Goal: Task Accomplishment & Management: Use online tool/utility

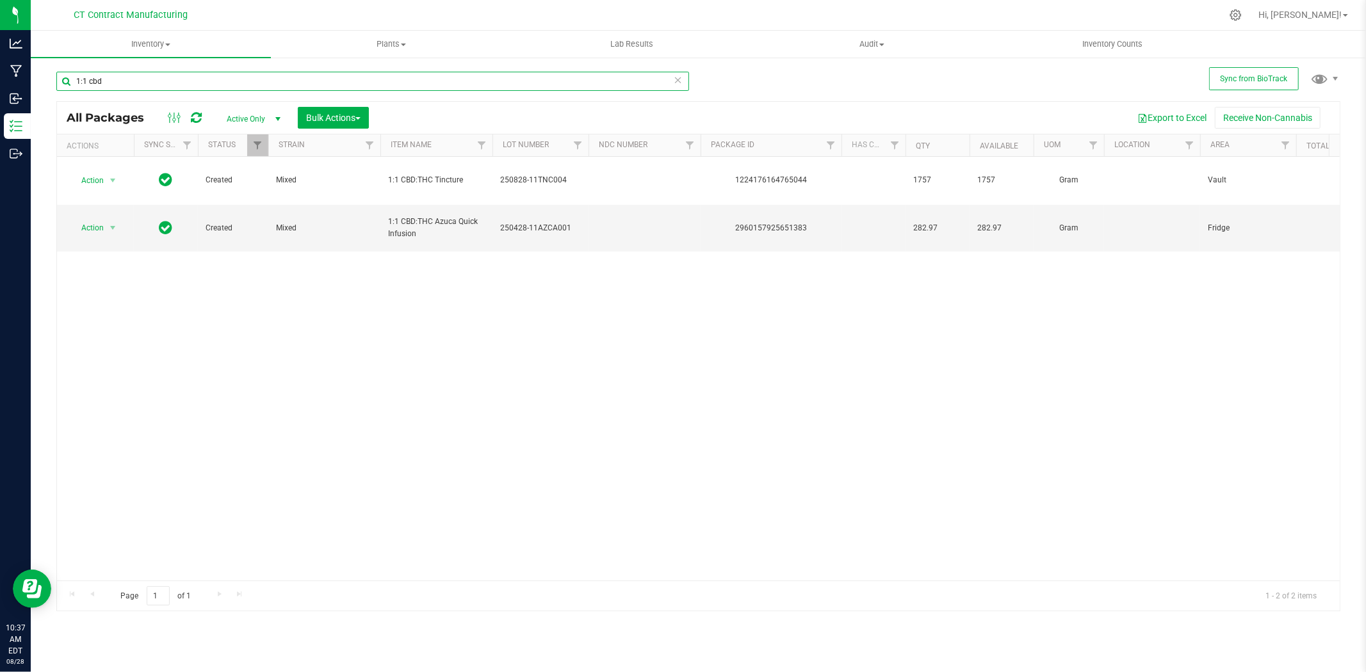
click at [232, 79] on input "1:1 cbd" at bounding box center [372, 81] width 633 height 19
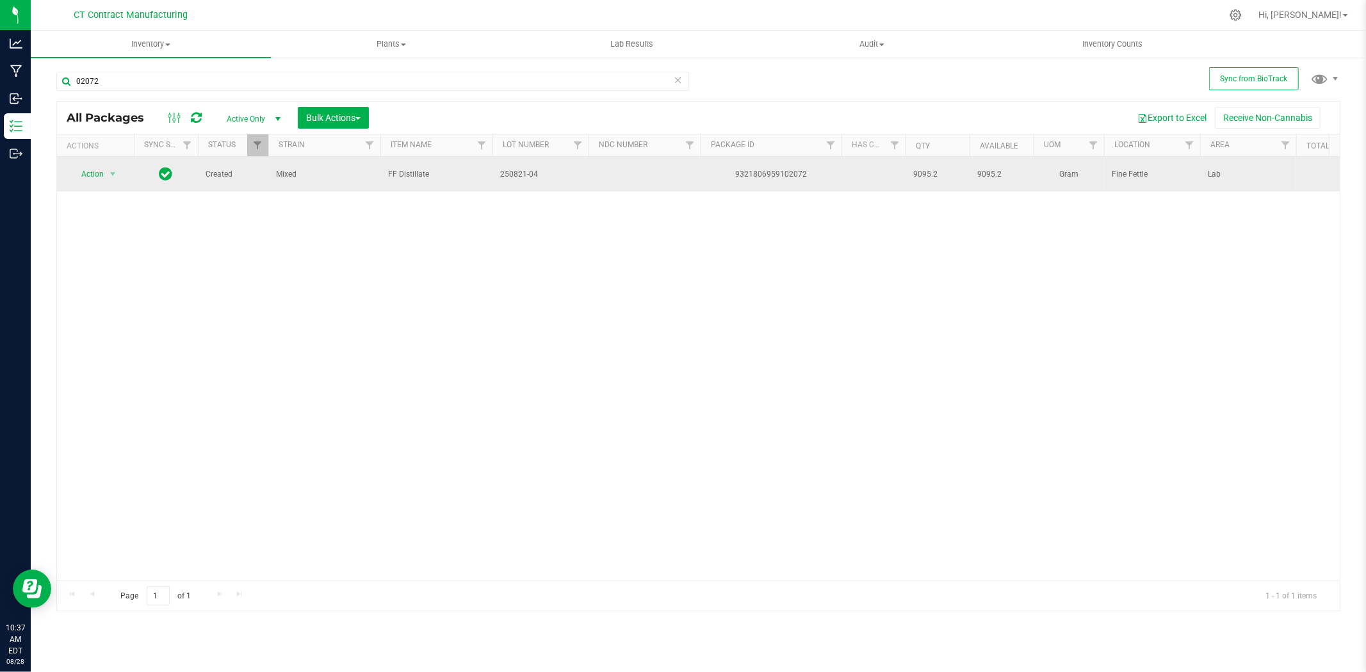
click at [401, 174] on span "FF Distillate" at bounding box center [436, 174] width 97 height 12
copy tr "FF Distillate"
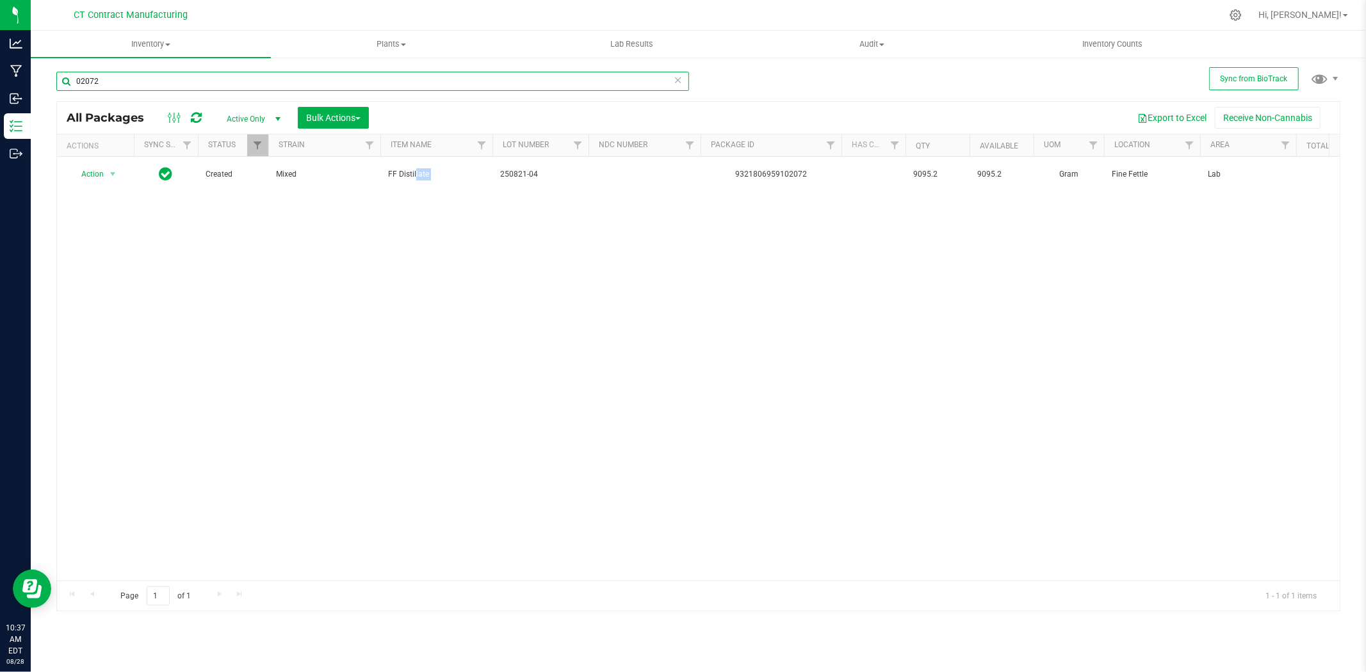
click at [207, 81] on input "02072" at bounding box center [372, 81] width 633 height 19
paste input "FF Distillate"
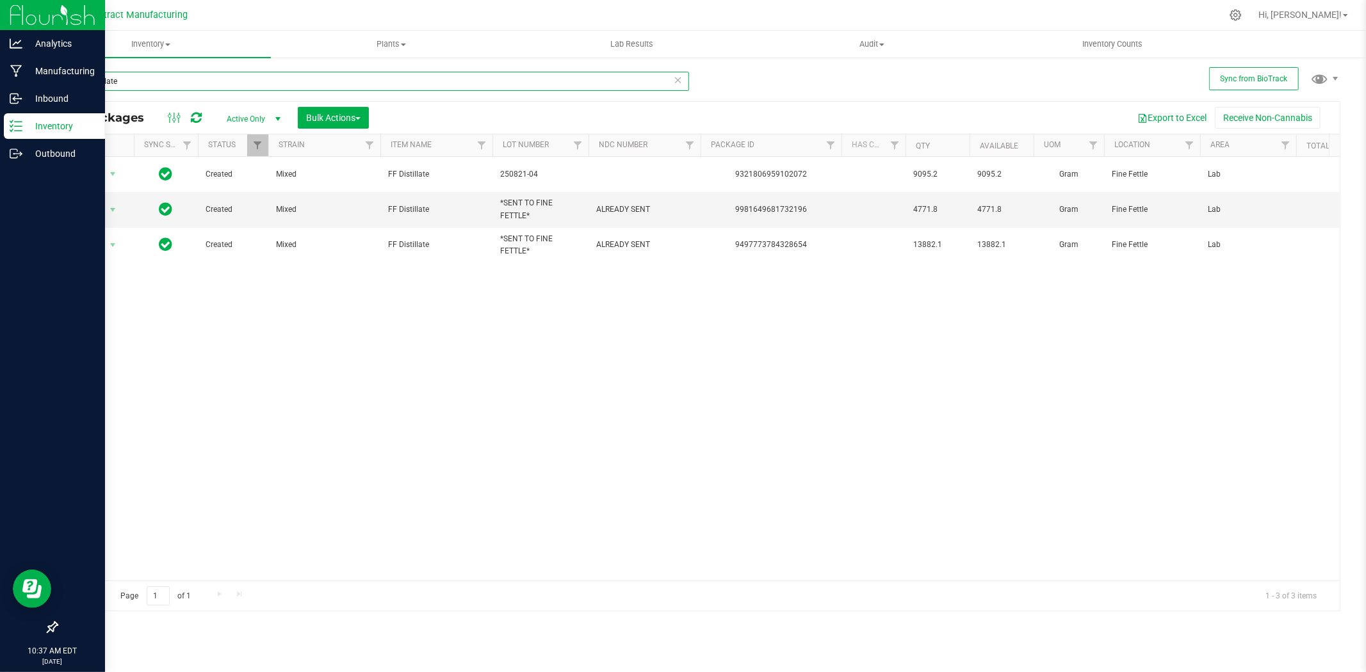
type input "FF Distillate"
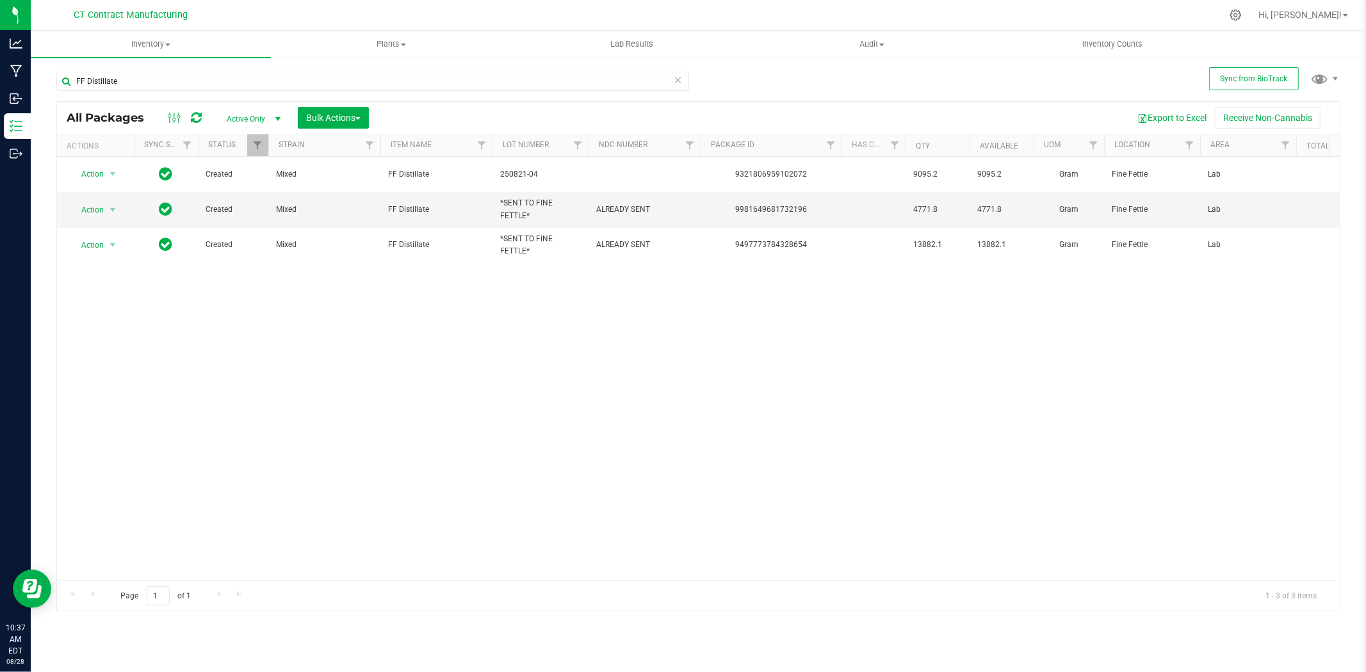
click at [695, 436] on div "Action Action Adjust qty Create package Edit attributes Global inventory Locate…" at bounding box center [698, 369] width 1282 height 424
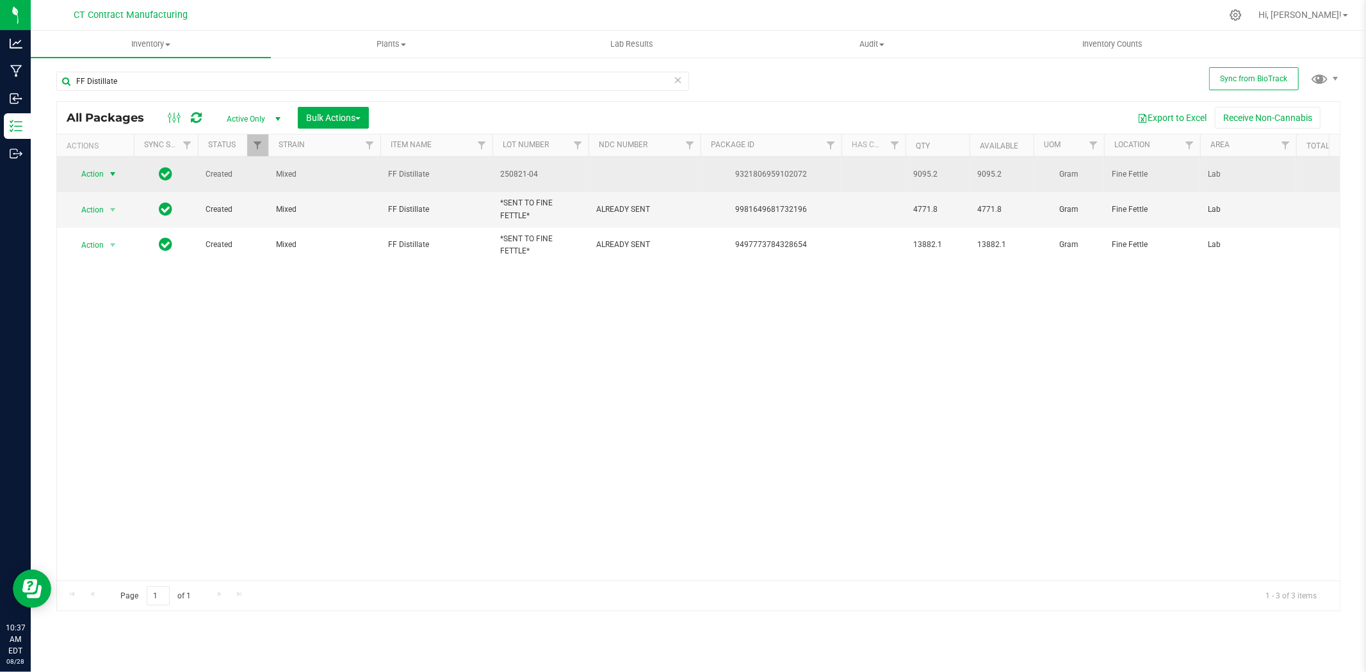
click at [103, 171] on span "Action" at bounding box center [87, 174] width 35 height 18
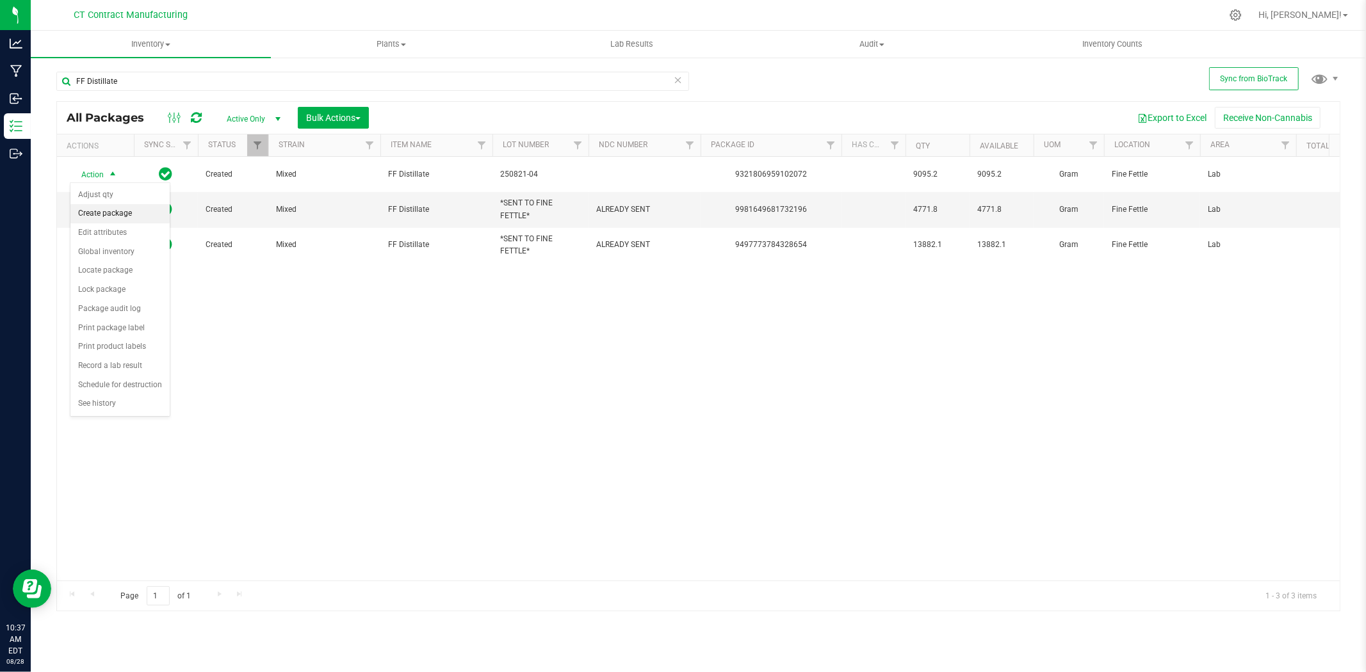
click at [120, 209] on li "Create package" at bounding box center [119, 213] width 99 height 19
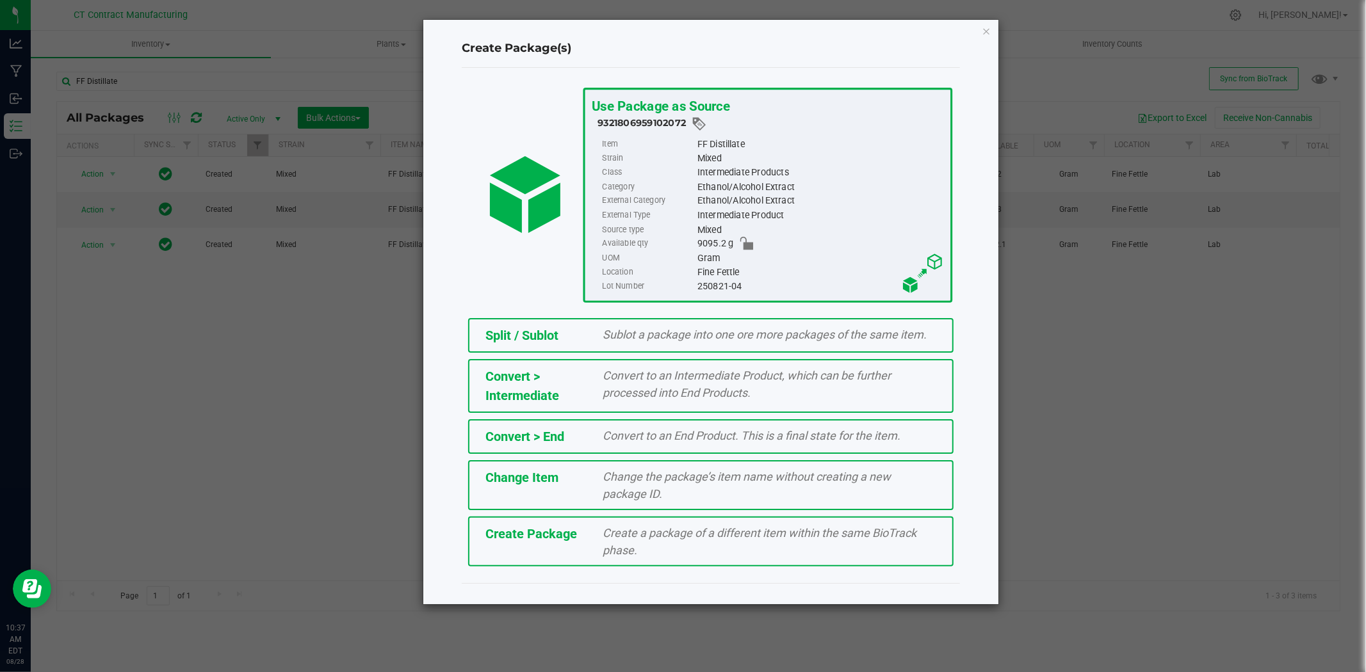
click at [590, 329] on div "Split / Sublot" at bounding box center [535, 335] width 118 height 19
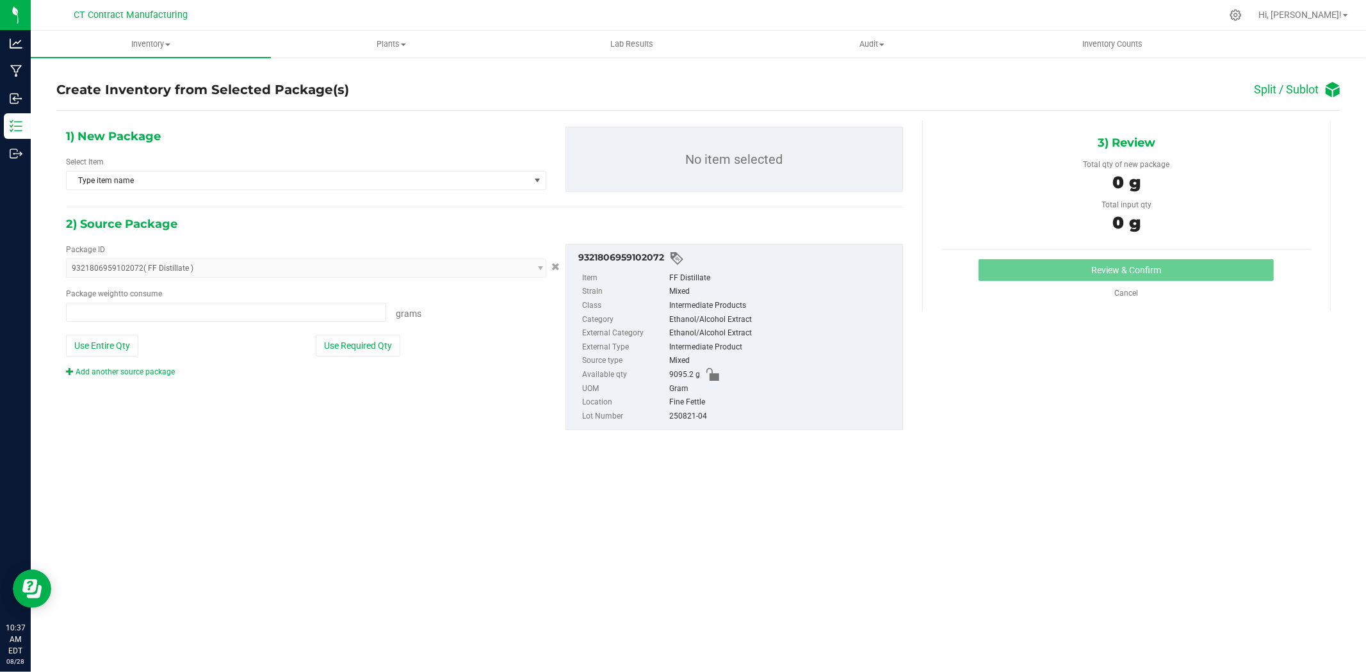
type input "0.0000 g"
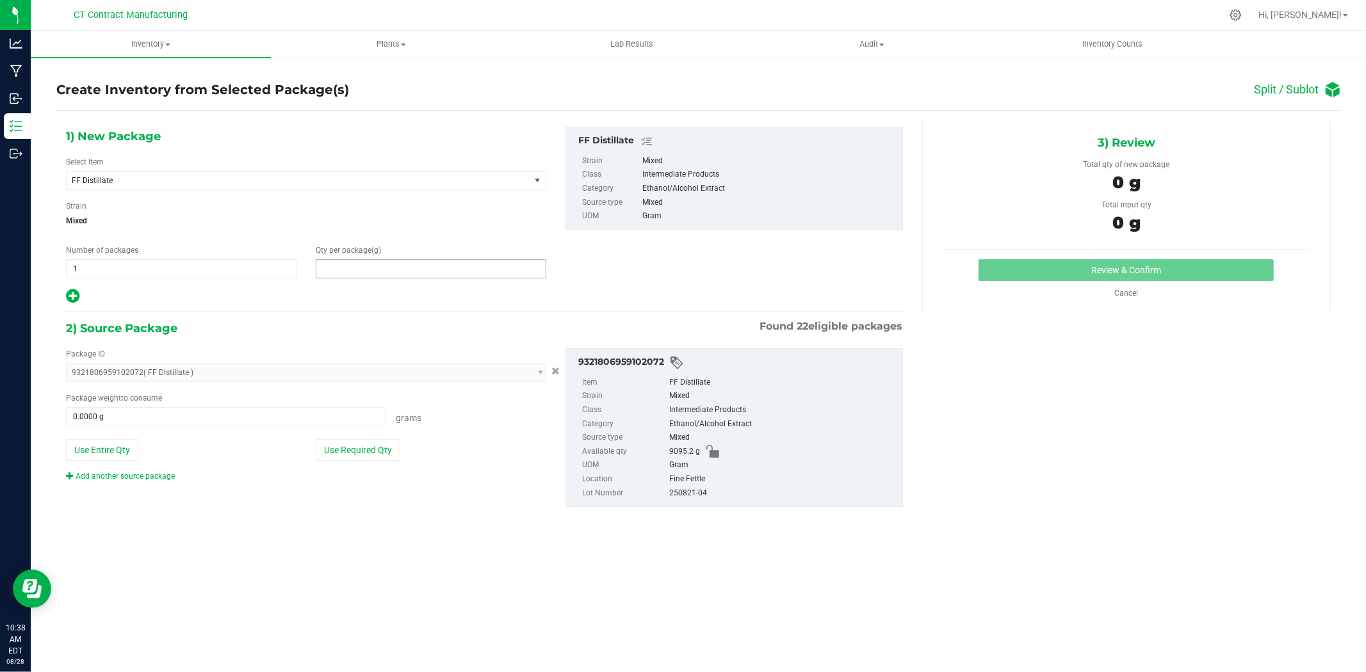
click at [445, 272] on span at bounding box center [431, 268] width 230 height 19
click at [344, 271] on input "text" at bounding box center [430, 269] width 229 height 18
type input "0.0000"
click at [398, 271] on span at bounding box center [431, 268] width 230 height 19
click at [515, 271] on input "text" at bounding box center [430, 269] width 229 height 18
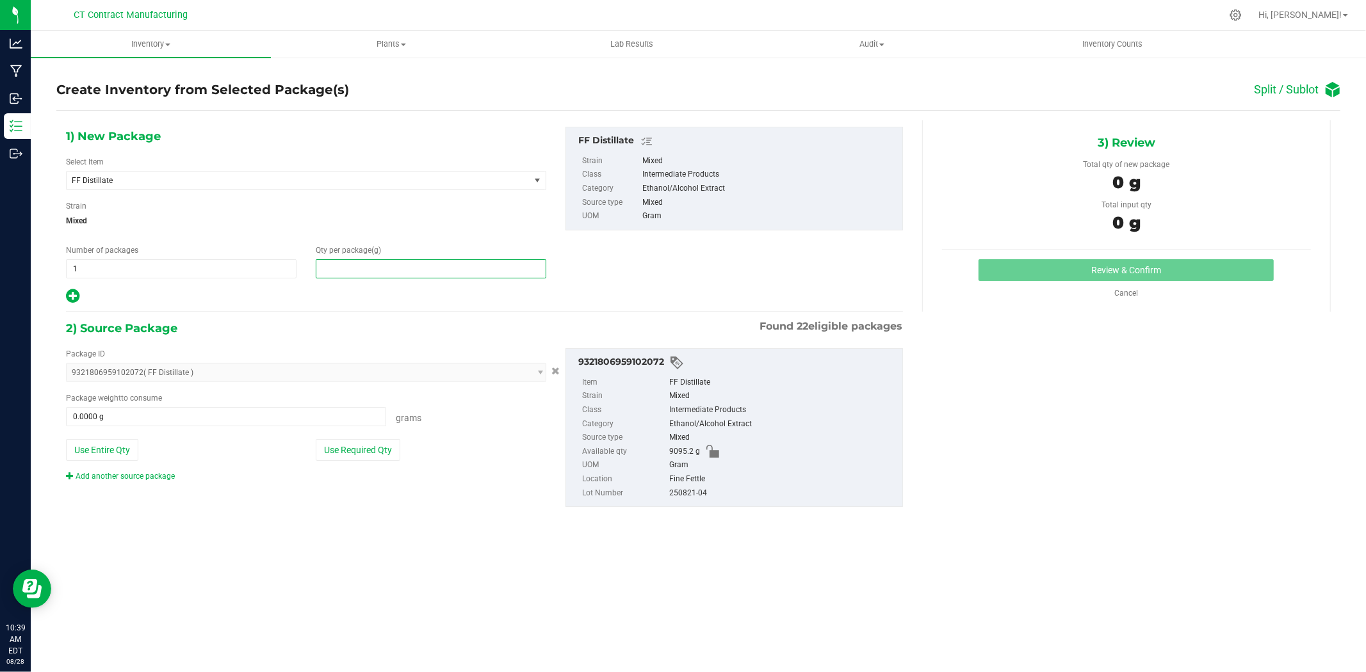
click at [527, 264] on input "text" at bounding box center [430, 269] width 229 height 18
click at [521, 272] on input "text" at bounding box center [430, 269] width 229 height 18
click at [487, 273] on input "text" at bounding box center [430, 269] width 229 height 18
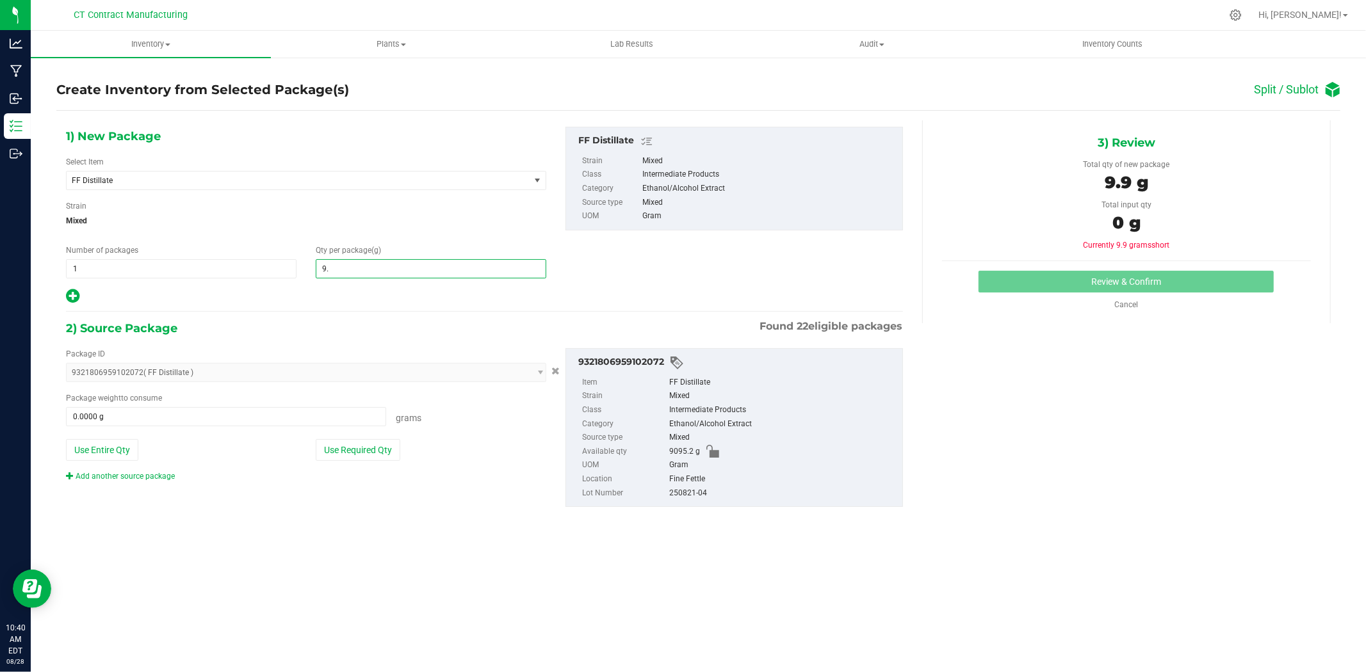
type input "9.9"
type input "9.9000"
click at [295, 419] on span at bounding box center [226, 416] width 320 height 19
type input "9.9"
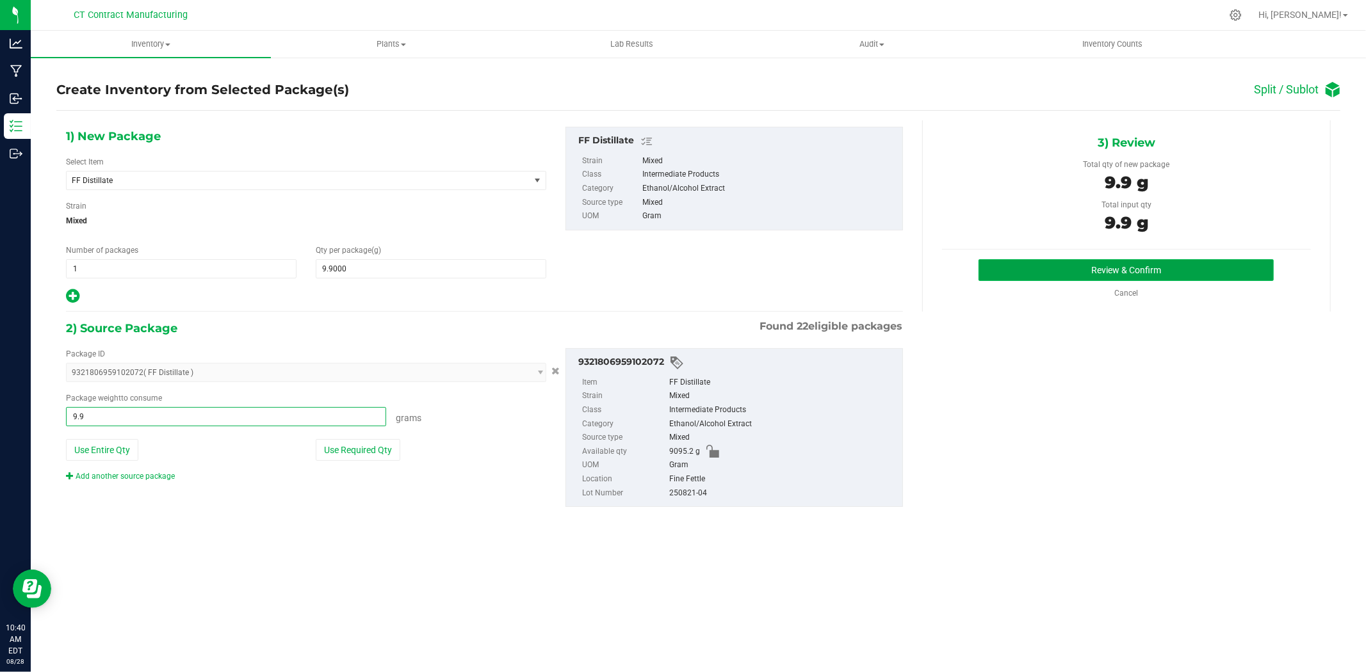
type input "9.9000 g"
click at [1060, 270] on button "Review & Confirm" at bounding box center [1125, 270] width 295 height 22
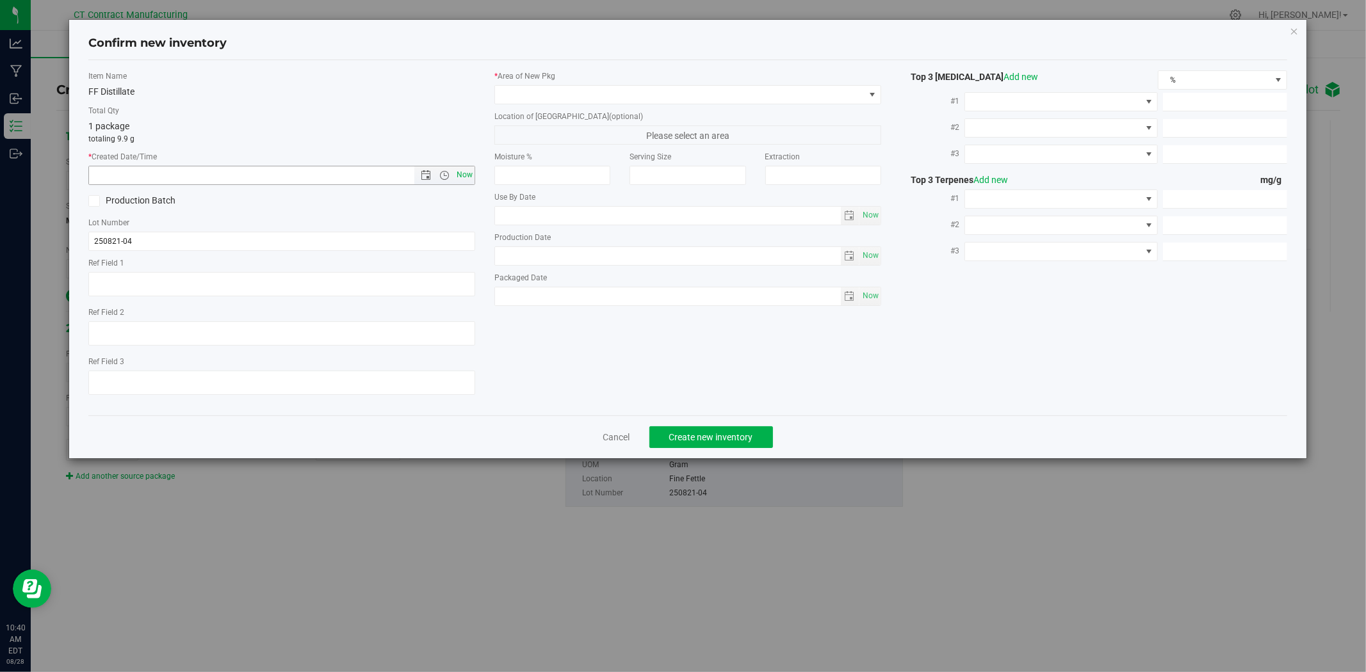
click at [471, 174] on span "Now" at bounding box center [465, 175] width 22 height 19
type input "8/28/2025 10:40 AM"
click at [542, 93] on span at bounding box center [679, 95] width 369 height 18
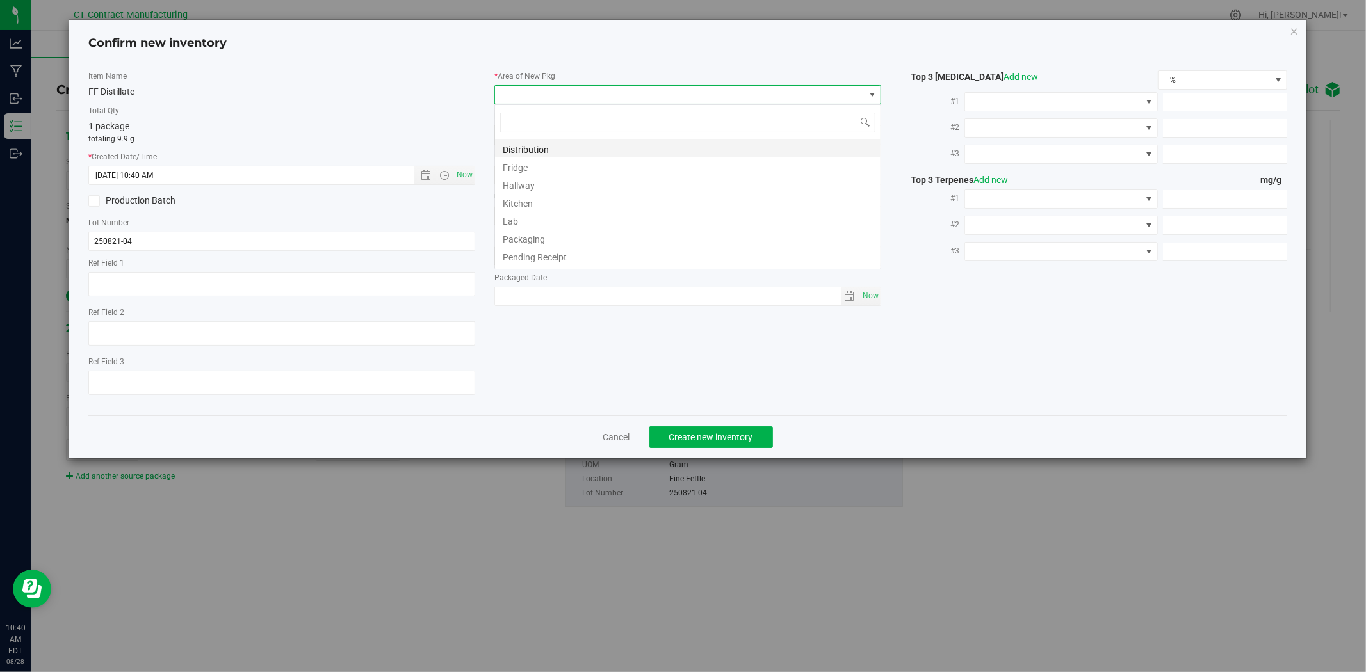
scroll to position [19, 387]
click at [548, 154] on li "Distribution" at bounding box center [687, 148] width 385 height 18
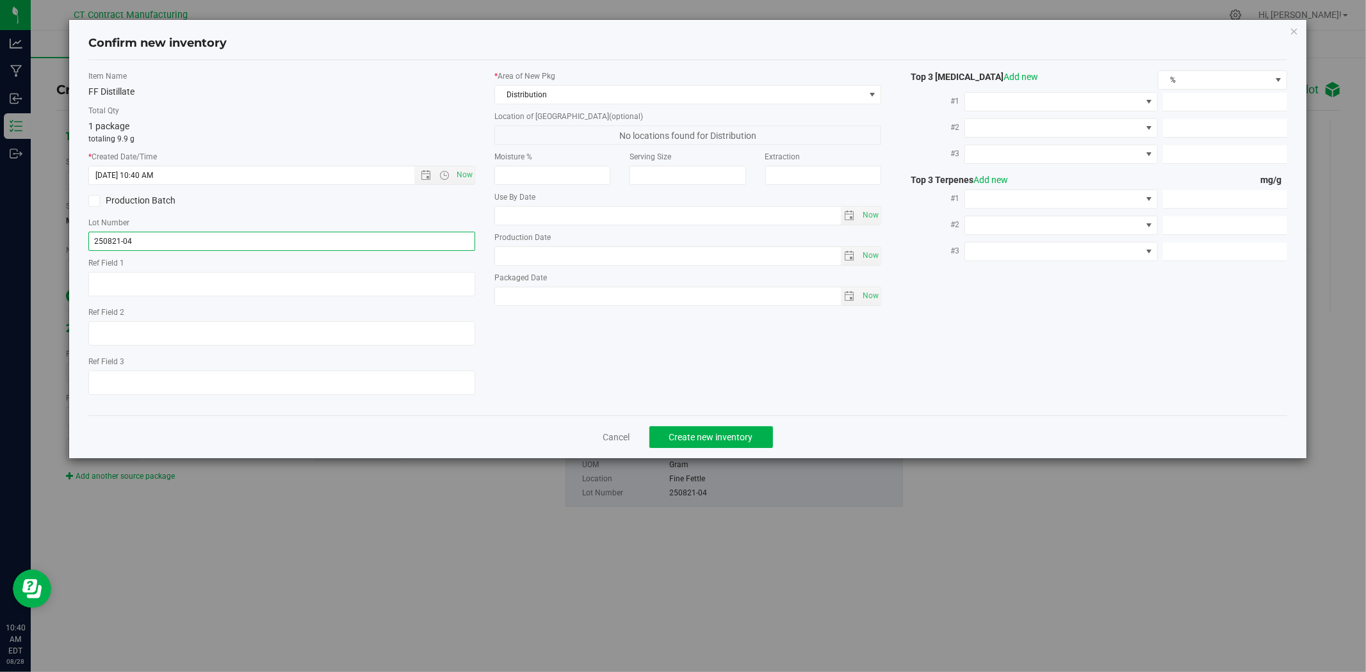
drag, startPoint x: 178, startPoint y: 245, endPoint x: 75, endPoint y: 245, distance: 103.1
click at [75, 245] on div "Confirm new inventory Item Name FF Distillate Total Qty 1 package totaling 9.9 …" at bounding box center [687, 239] width 1236 height 439
type input "250828((02072)"
click at [725, 433] on button "Create new inventory" at bounding box center [711, 437] width 124 height 22
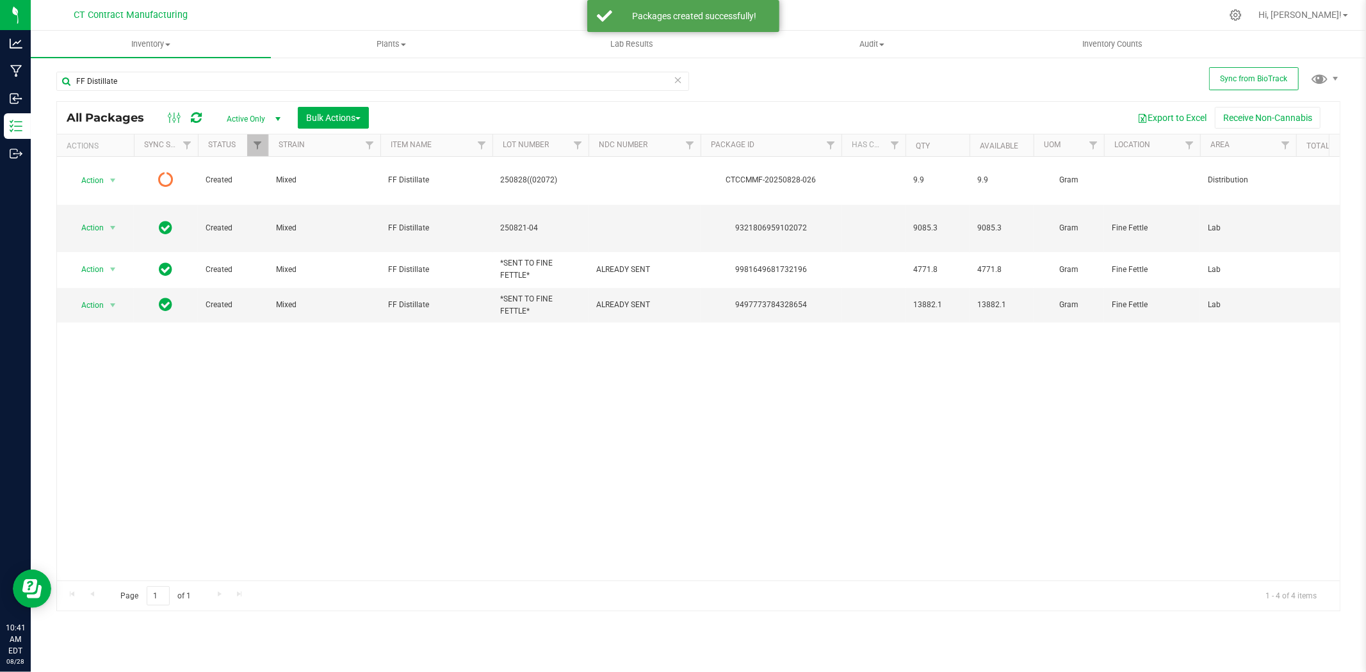
click at [195, 120] on icon at bounding box center [196, 117] width 11 height 13
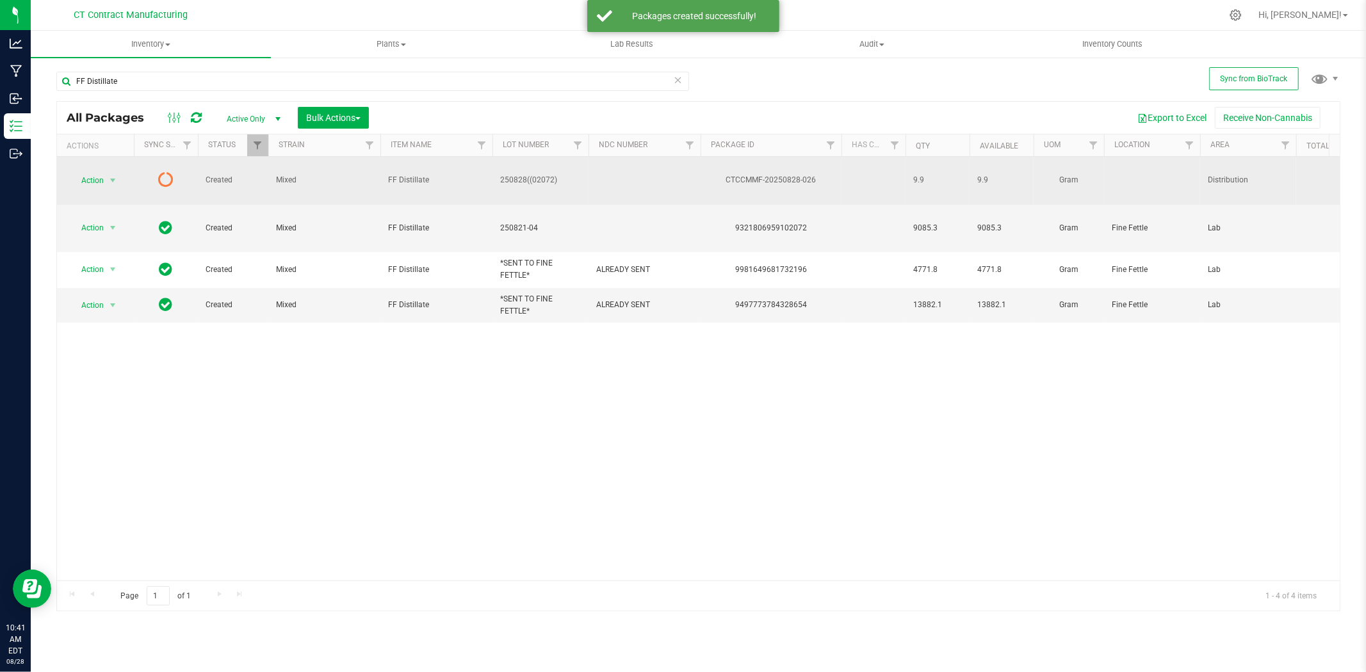
click at [522, 174] on span "250828((02072)" at bounding box center [540, 180] width 81 height 12
click at [523, 170] on input "250828((02072)" at bounding box center [538, 180] width 92 height 20
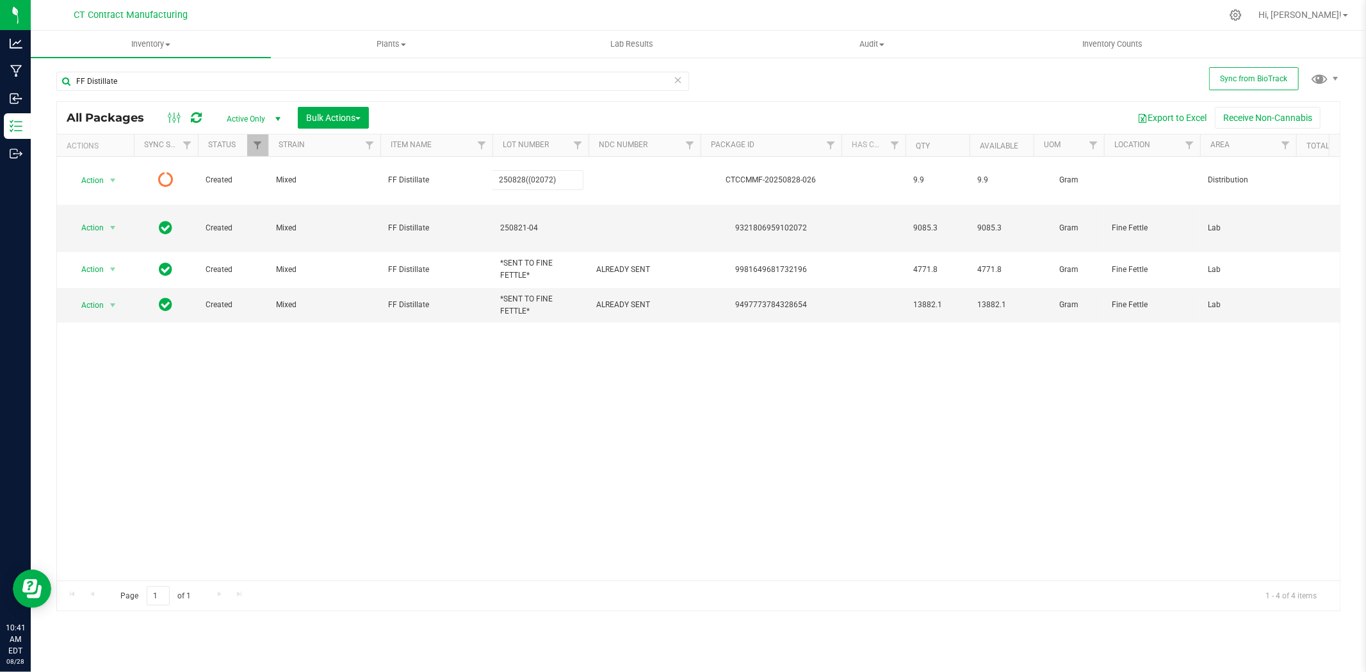
click at [193, 118] on icon at bounding box center [196, 117] width 11 height 13
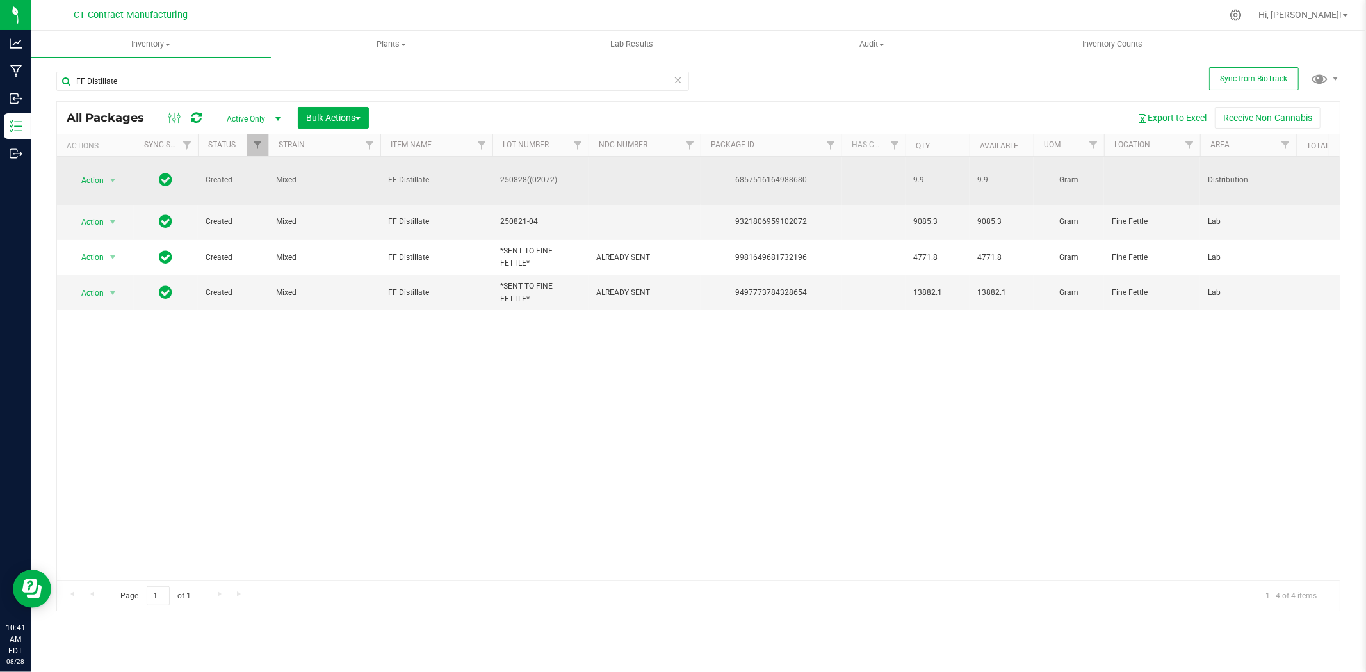
drag, startPoint x: 193, startPoint y: 118, endPoint x: 761, endPoint y: 170, distance: 570.3
click at [761, 174] on div "6857516164988680" at bounding box center [770, 180] width 145 height 12
copy div "6857516164988680"
click at [420, 175] on span "FF Distillate" at bounding box center [436, 180] width 97 height 12
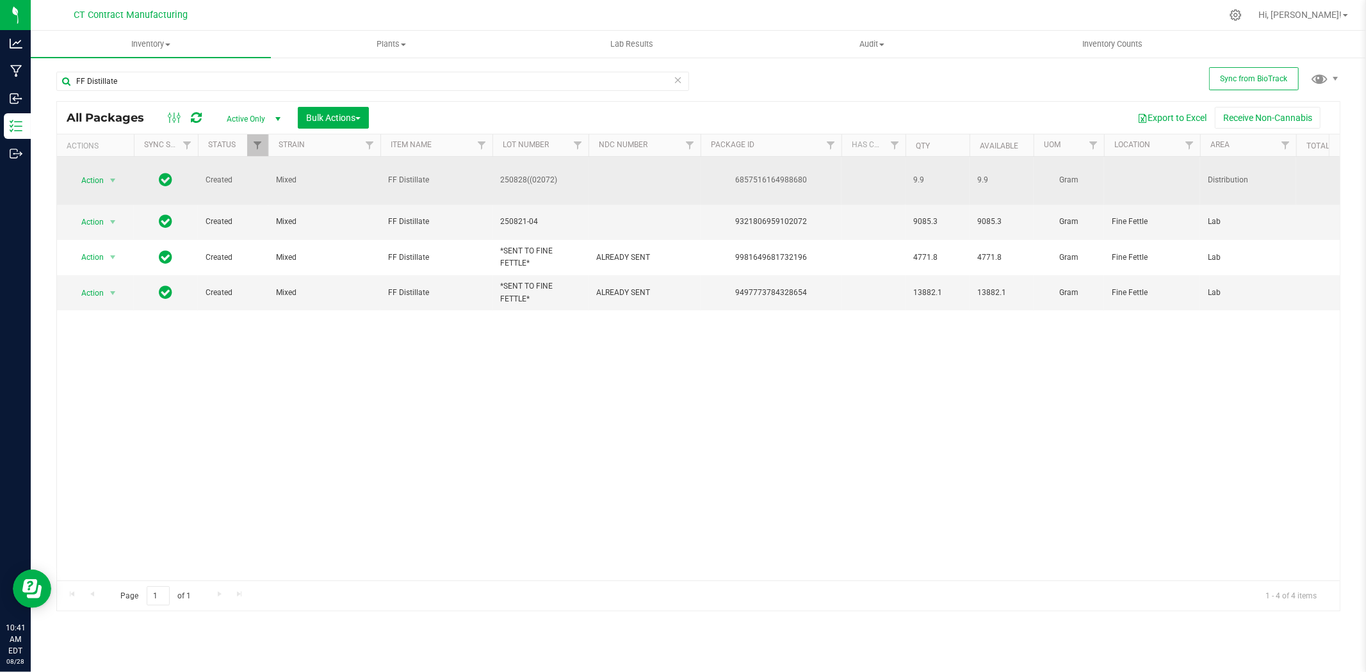
click at [420, 175] on span "FF Distillate" at bounding box center [436, 180] width 97 height 12
copy tr "FF Distillate"
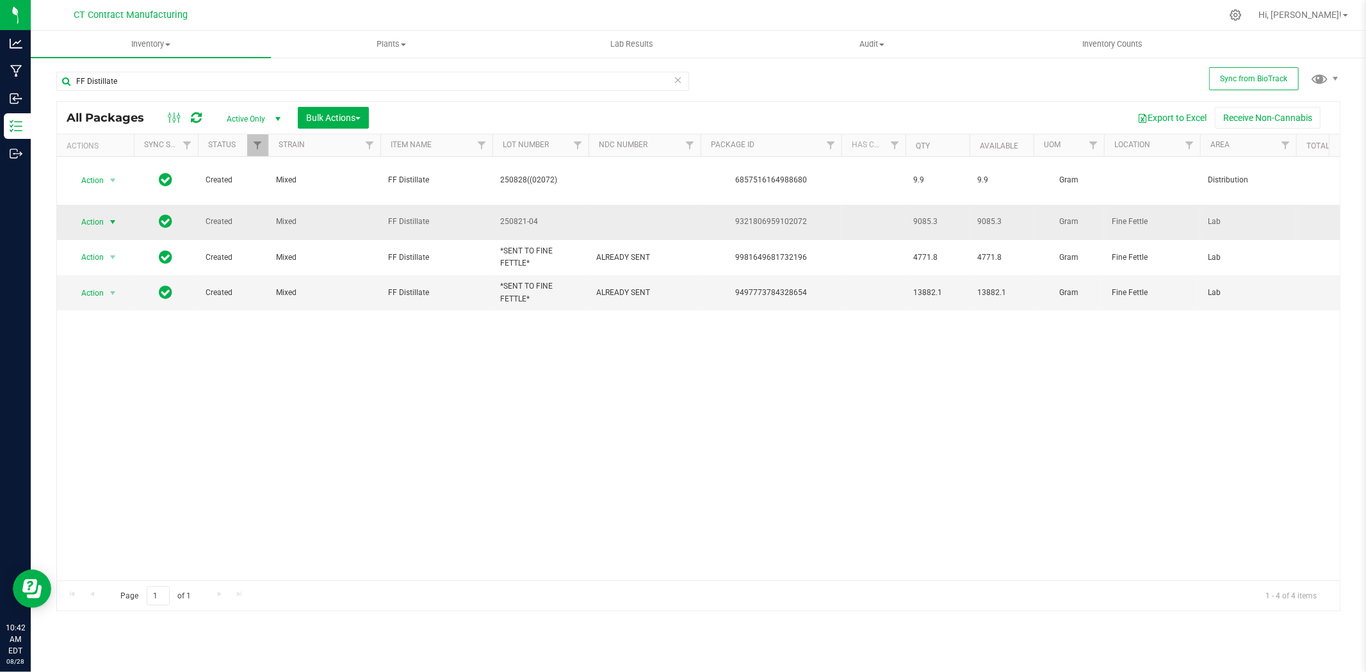
click at [106, 213] on span "select" at bounding box center [113, 222] width 16 height 18
click at [115, 244] on li "Create package" at bounding box center [119, 244] width 99 height 19
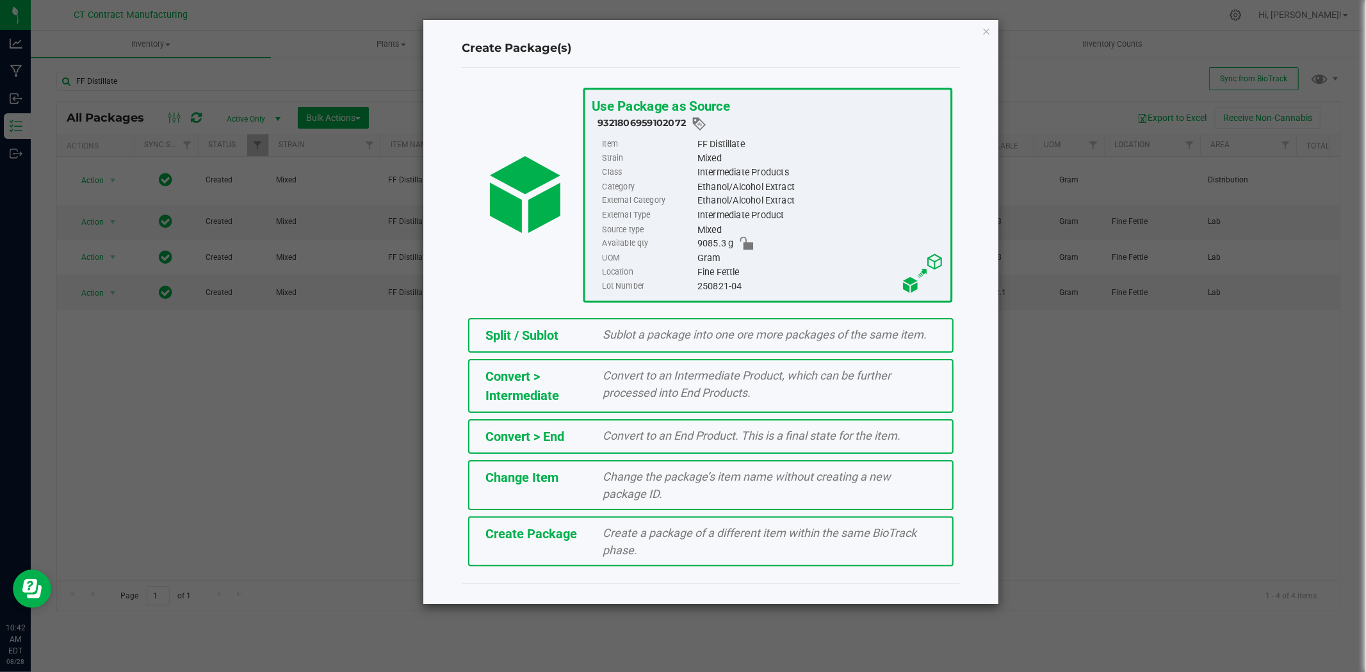
click at [634, 328] on span "Sublot a package into one ore more packages of the same item." at bounding box center [765, 334] width 324 height 13
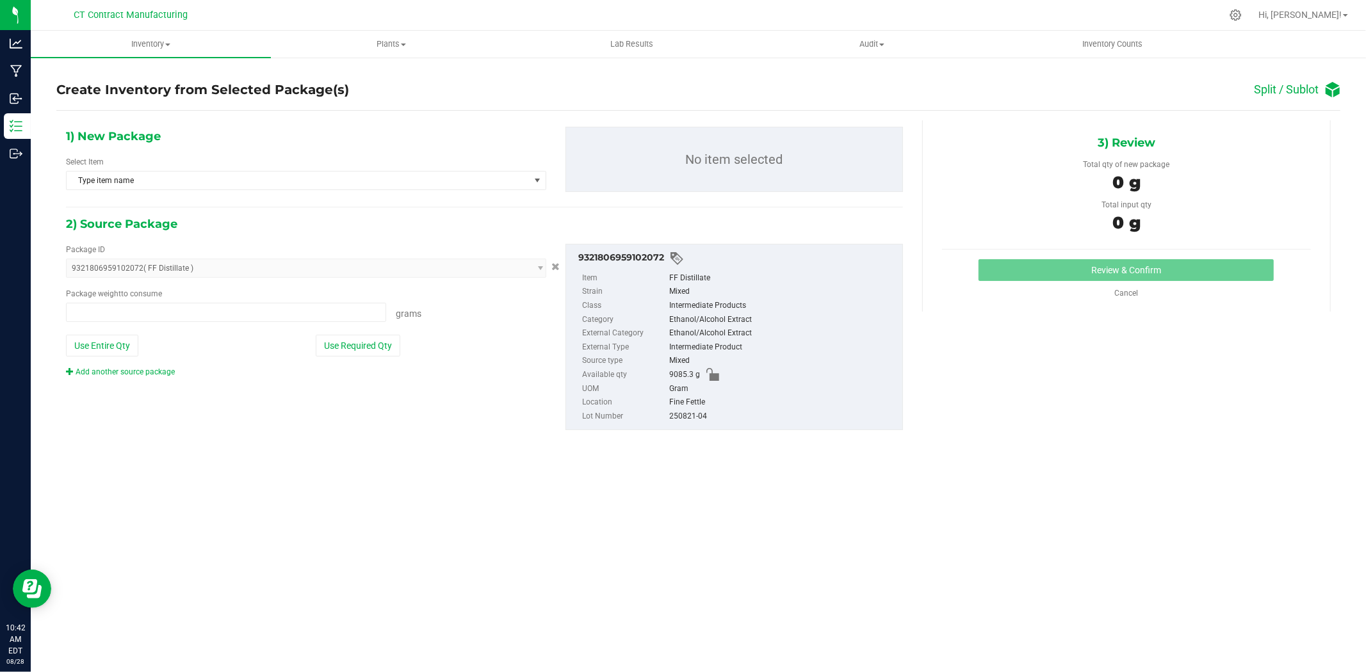
type input "0.0000 g"
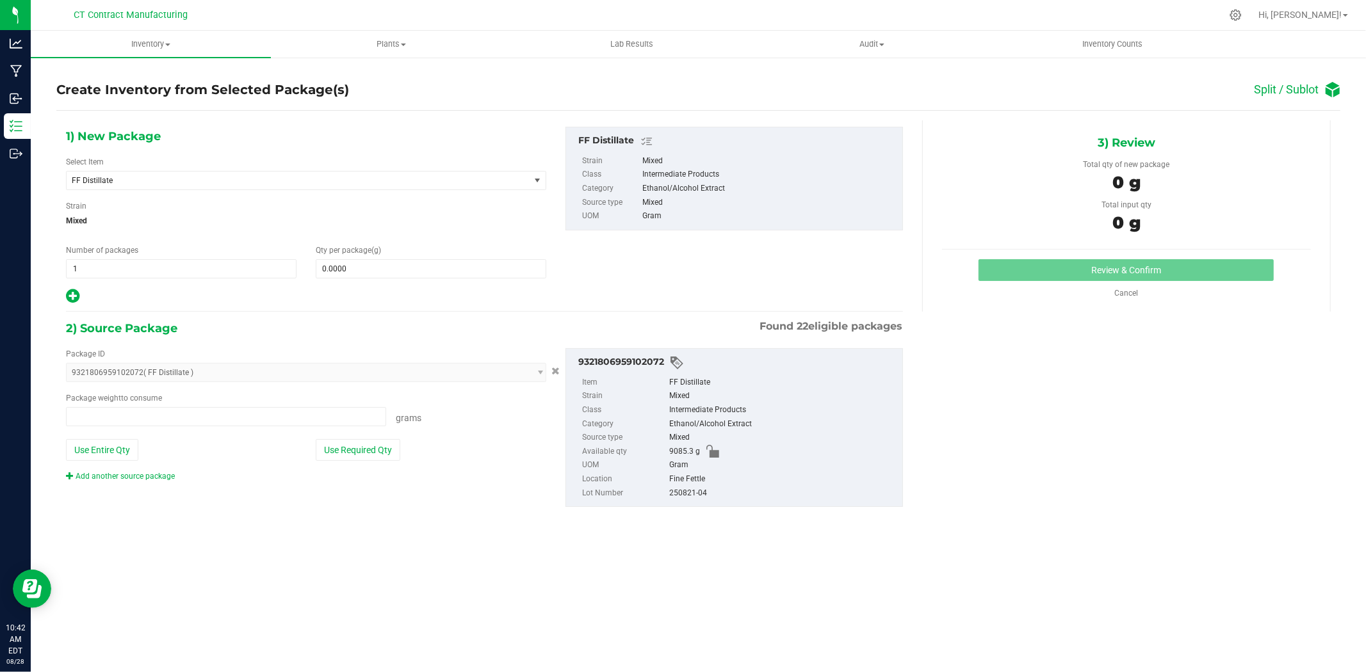
type input "0.0000 g"
click at [426, 264] on span at bounding box center [431, 268] width 230 height 19
type input "0.0000"
click at [425, 270] on span at bounding box center [431, 268] width 230 height 19
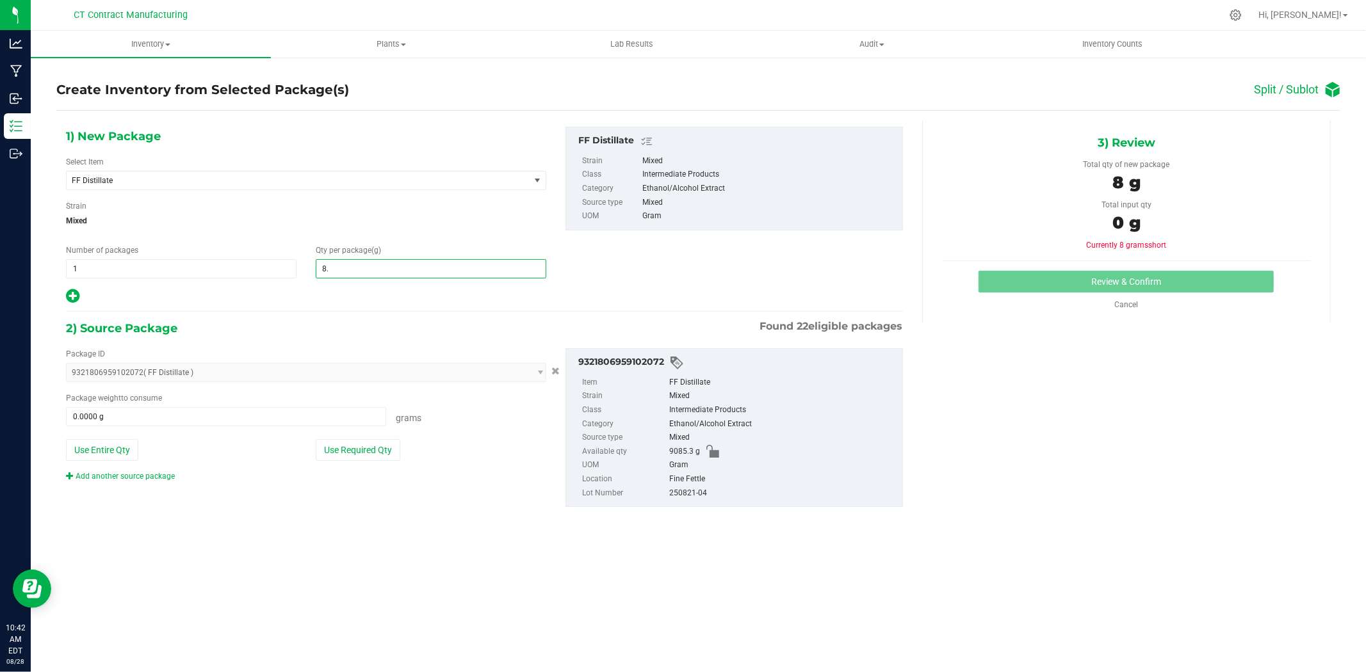
type input "8.3"
type input "8.3000"
click at [278, 415] on span at bounding box center [226, 416] width 320 height 19
type input "8.3"
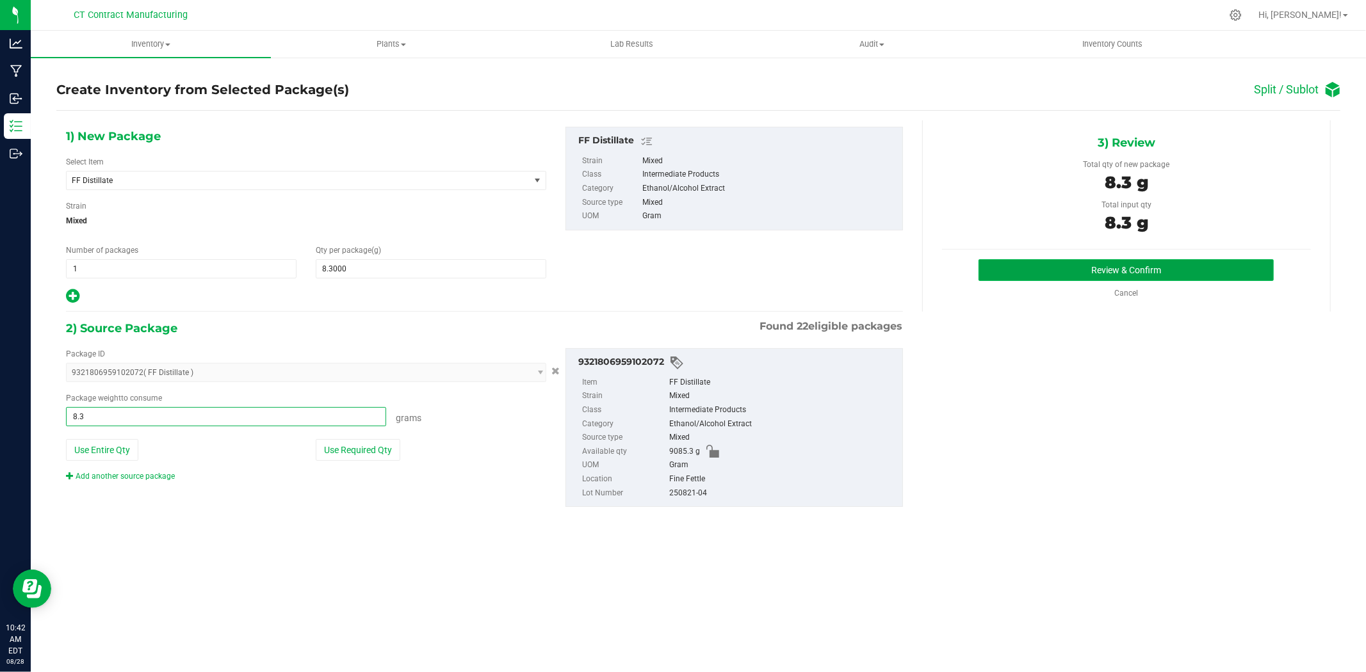
type input "8.3000 g"
click at [1101, 263] on button "Review & Confirm" at bounding box center [1125, 270] width 295 height 22
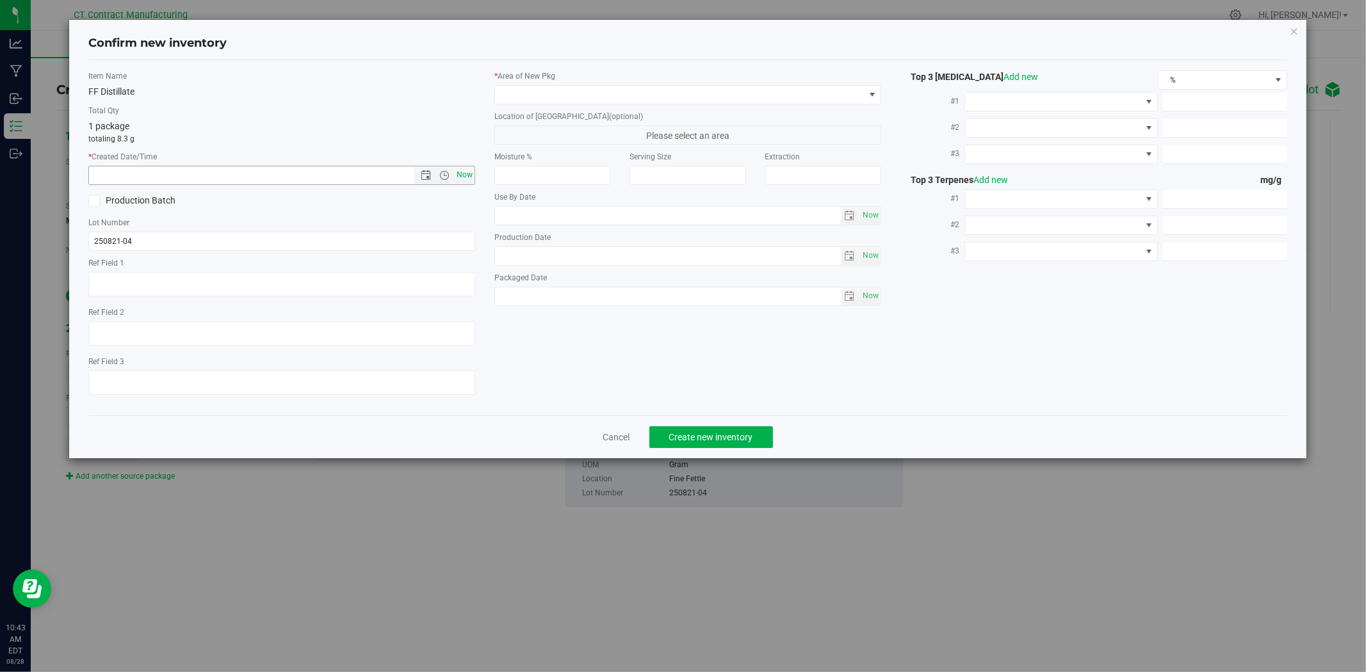
click at [468, 172] on span "Now" at bounding box center [465, 175] width 22 height 19
type input "8/28/2025 10:43 AM"
click at [275, 245] on input "250821-04" at bounding box center [281, 241] width 387 height 19
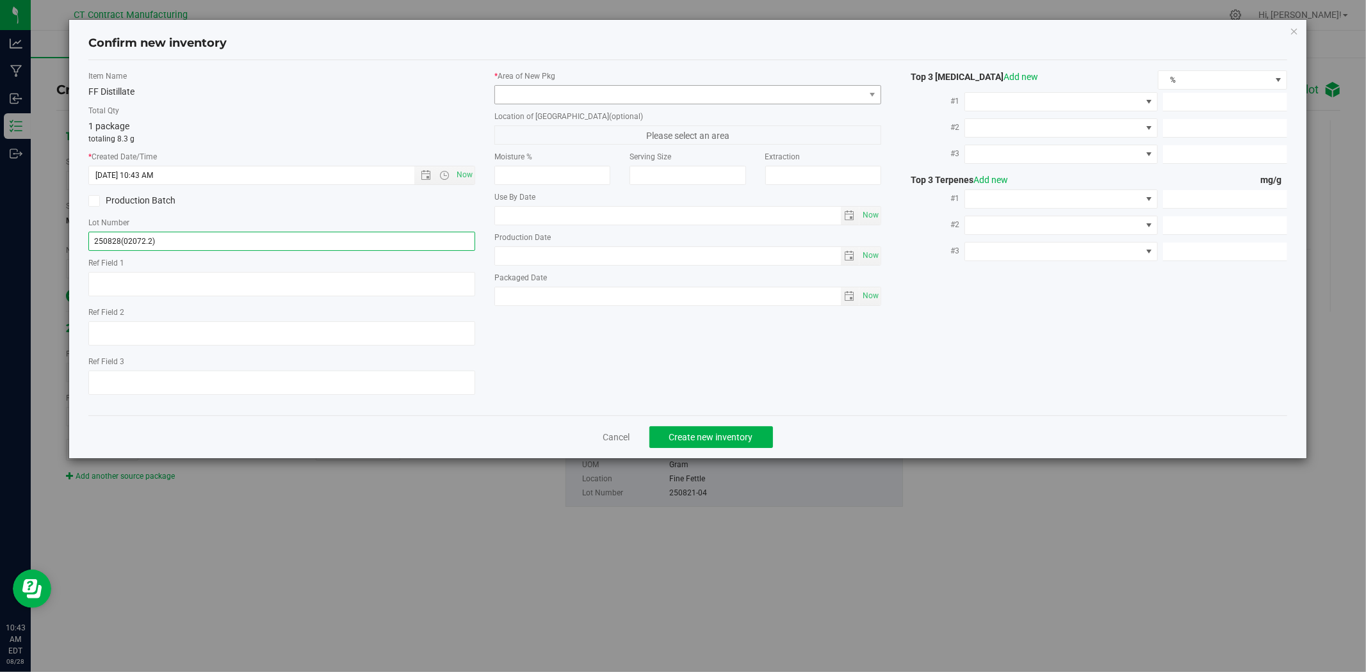
type input "250828(02072.2)"
click at [521, 97] on span at bounding box center [679, 95] width 369 height 18
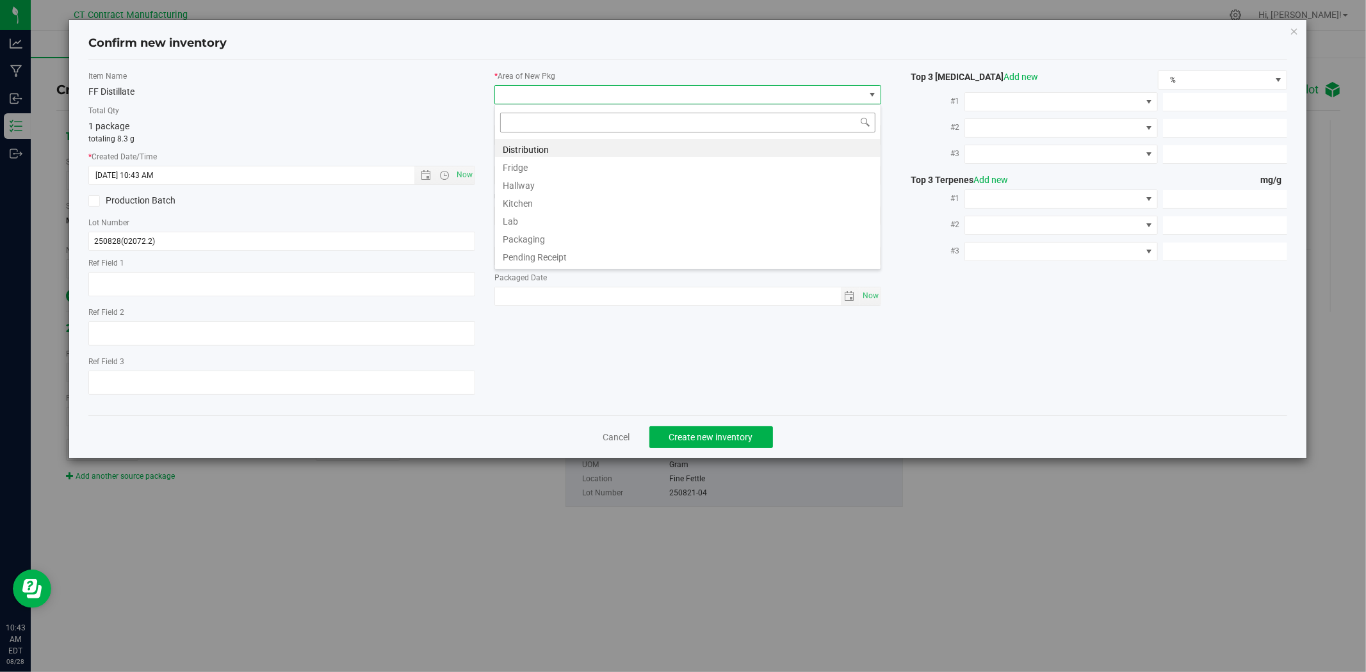
scroll to position [19, 387]
click at [532, 145] on li "Distribution" at bounding box center [687, 148] width 385 height 18
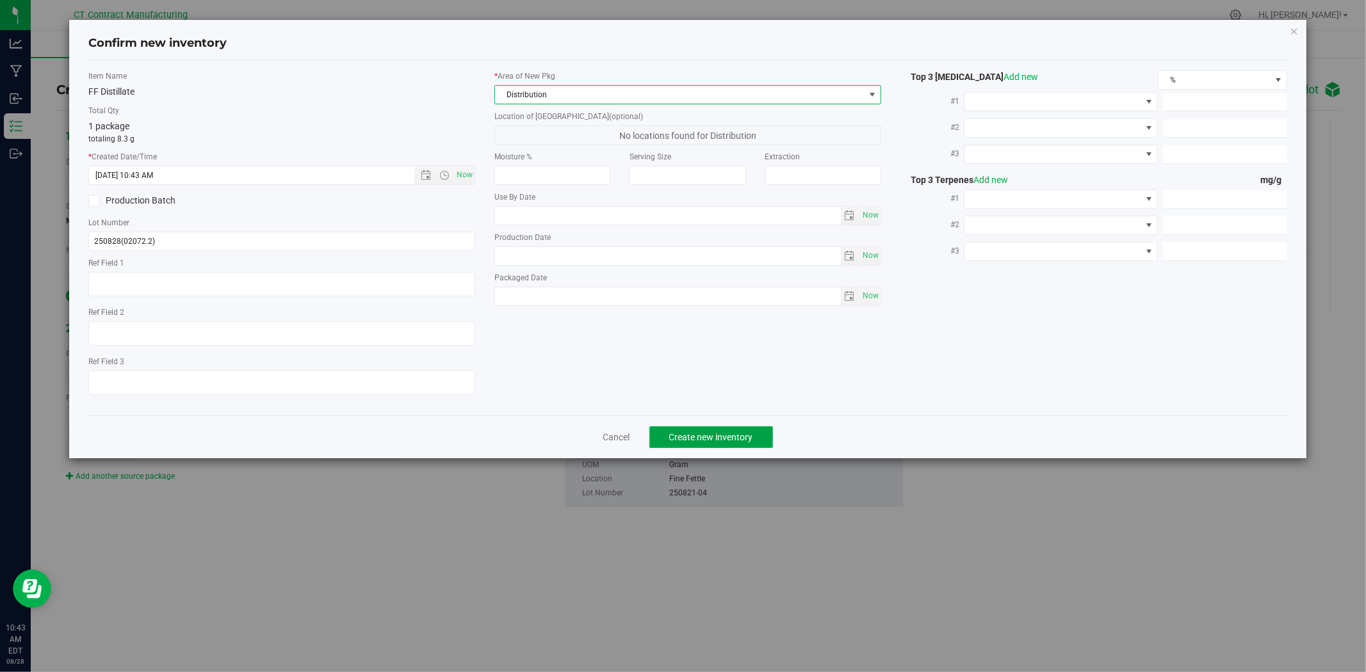
click at [700, 440] on span "Create new inventory" at bounding box center [711, 437] width 84 height 10
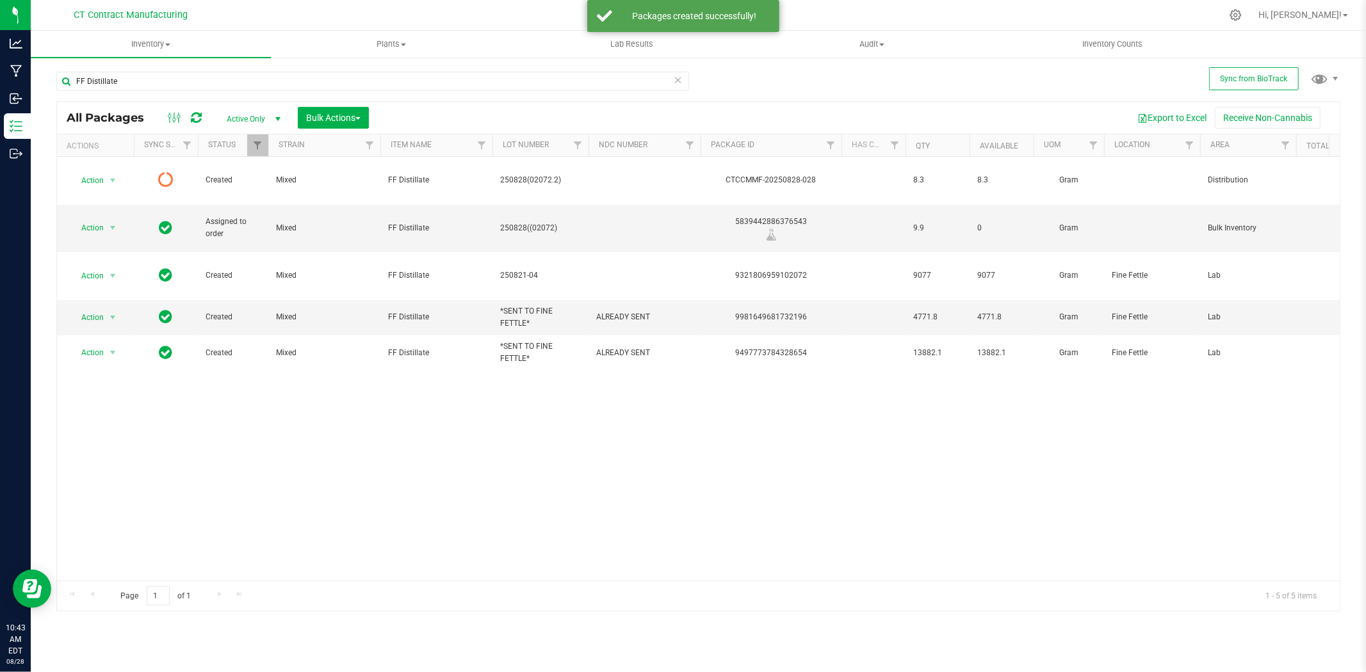
click at [199, 111] on icon at bounding box center [196, 117] width 11 height 13
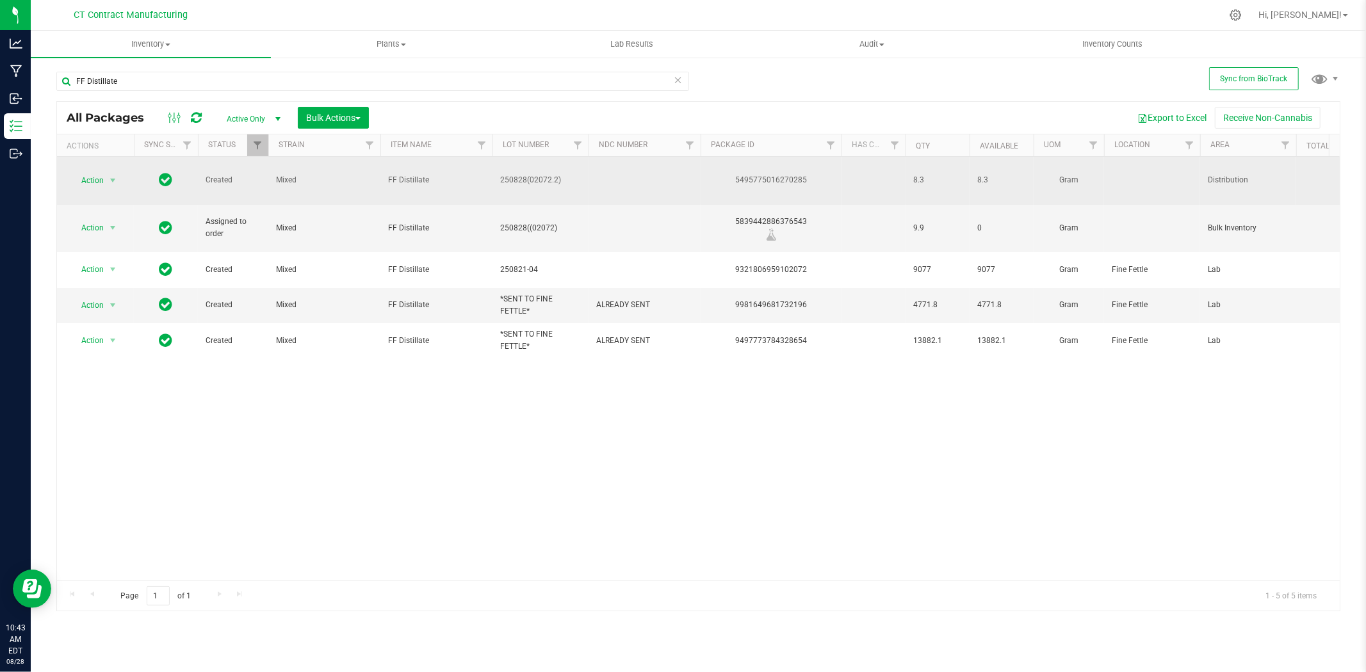
click at [535, 174] on span "250828(02072.2)" at bounding box center [540, 180] width 81 height 12
click at [535, 170] on input "250828(02072.2)" at bounding box center [538, 180] width 92 height 20
click at [763, 174] on div "5495775016270285" at bounding box center [770, 180] width 145 height 12
copy div "5495775016270285"
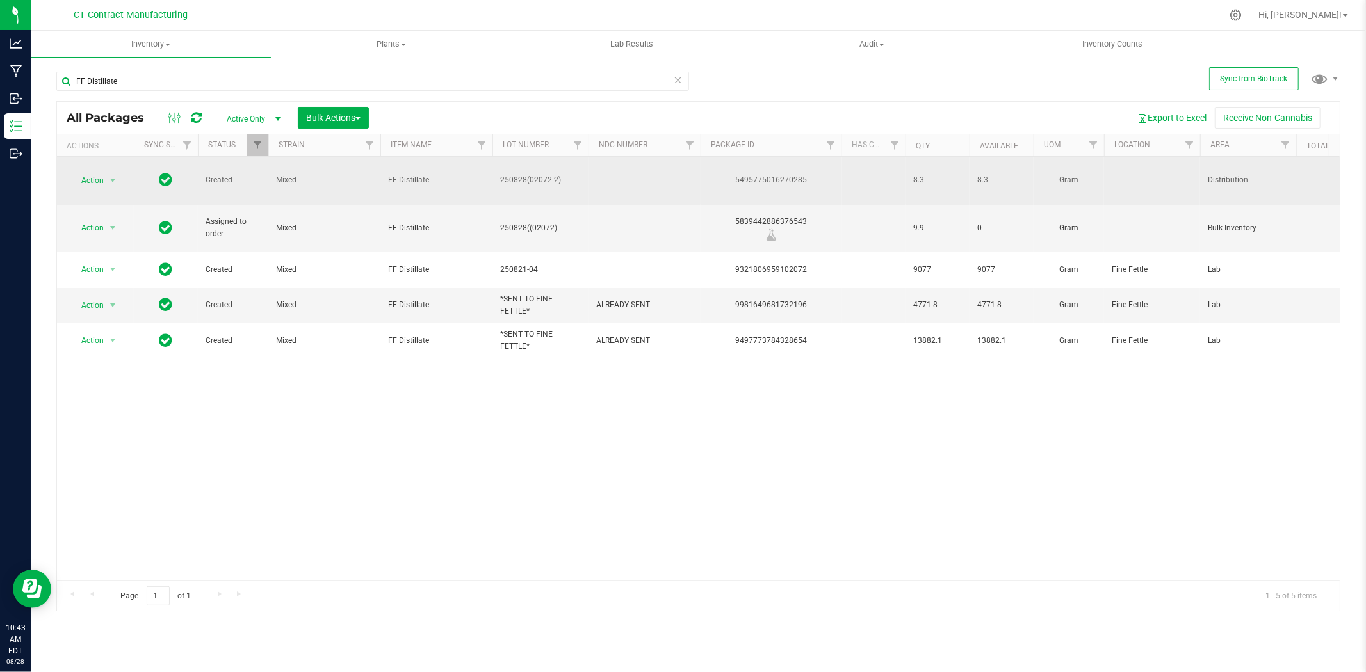
click at [416, 174] on span "FF Distillate" at bounding box center [436, 180] width 97 height 12
copy tr "FF Distillate"
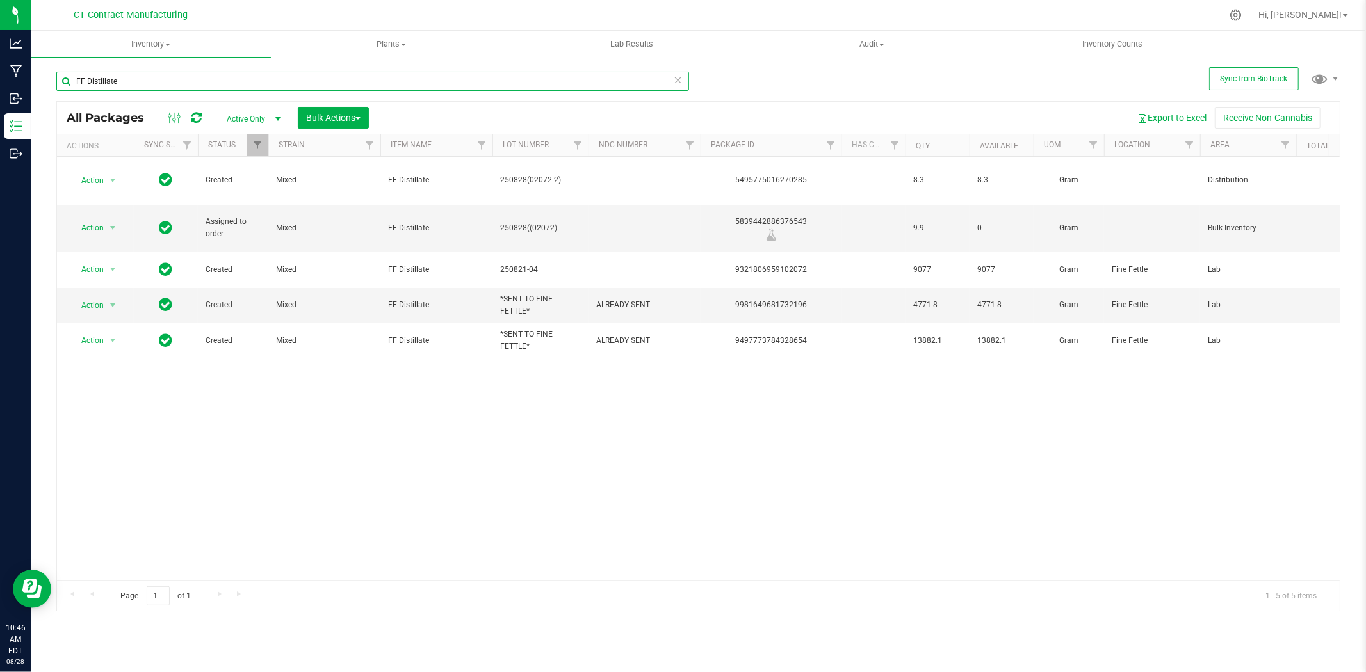
click at [170, 81] on input "FF Distillate" at bounding box center [372, 81] width 633 height 19
type input "cherry lime"
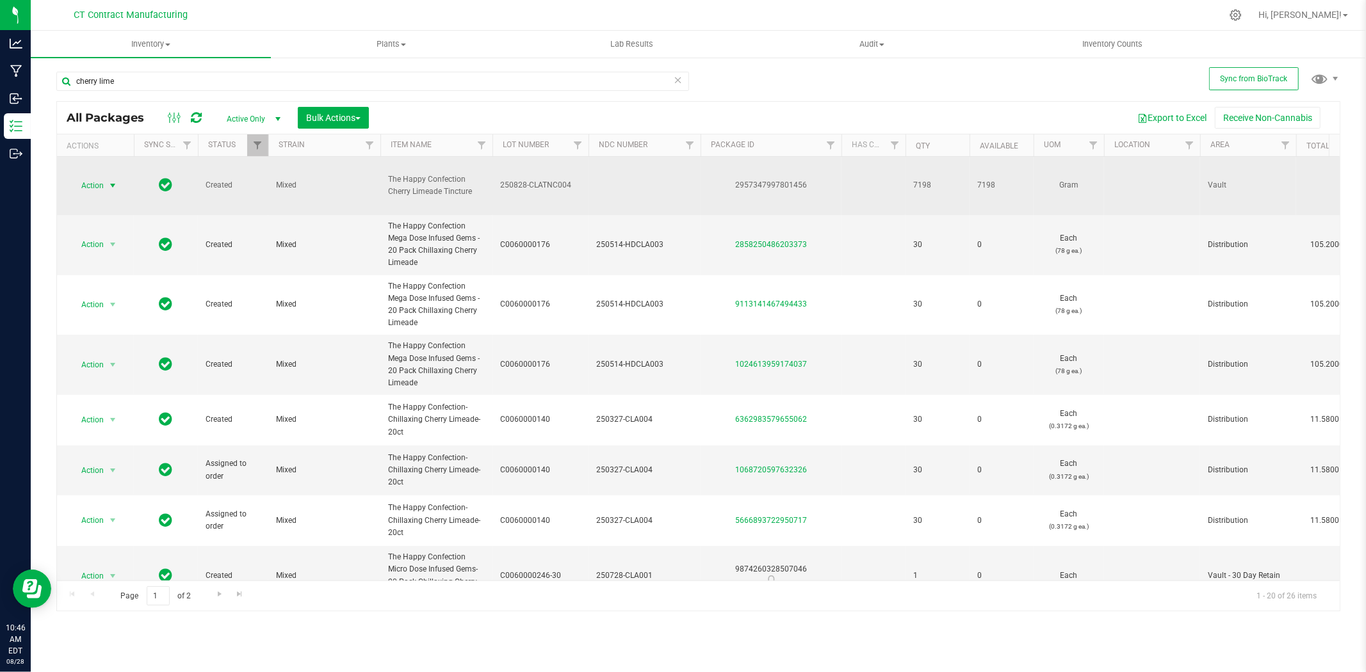
click at [117, 186] on span "select" at bounding box center [113, 186] width 10 height 10
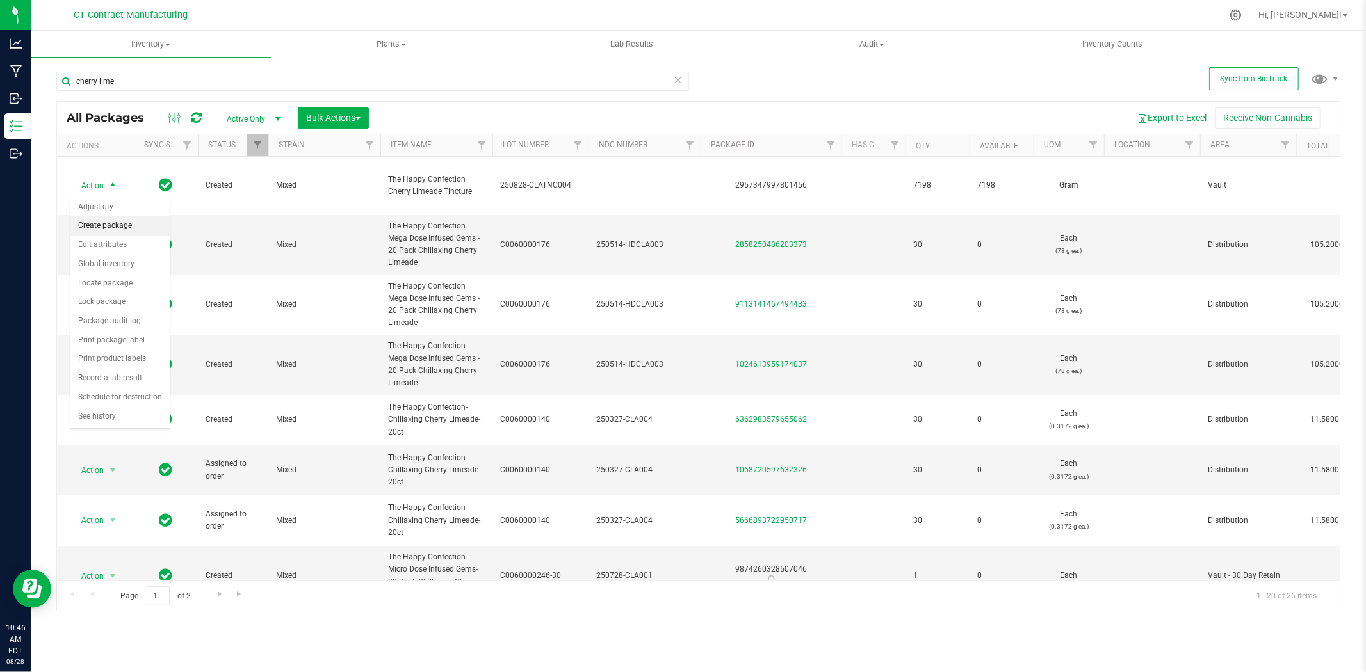
click at [124, 222] on li "Create package" at bounding box center [119, 225] width 99 height 19
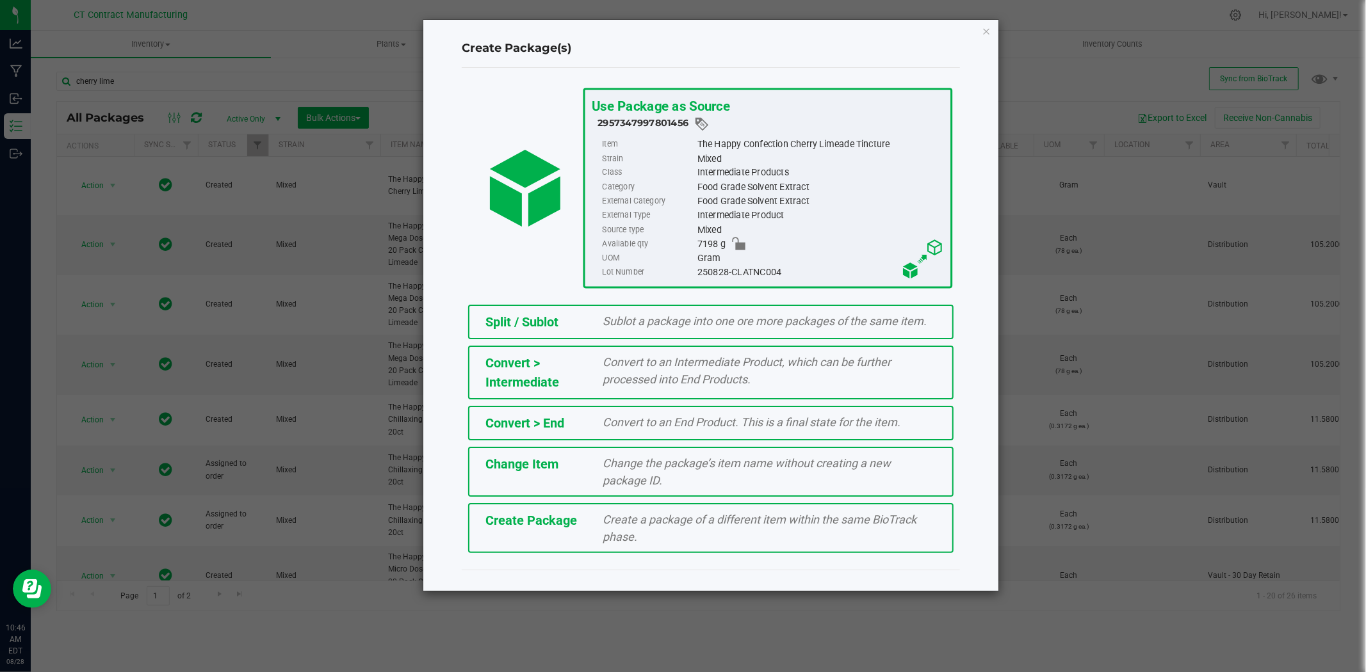
click at [581, 312] on div "Split / Sublot" at bounding box center [535, 321] width 118 height 19
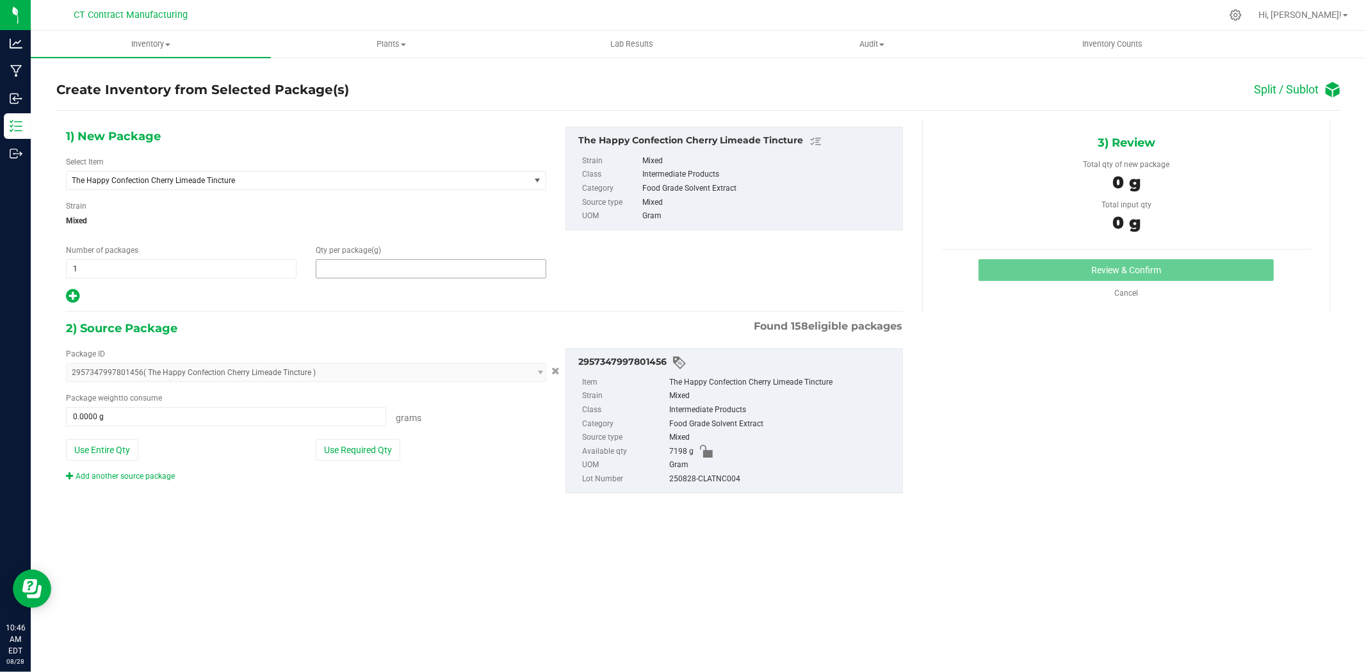
click at [435, 267] on span at bounding box center [431, 268] width 230 height 19
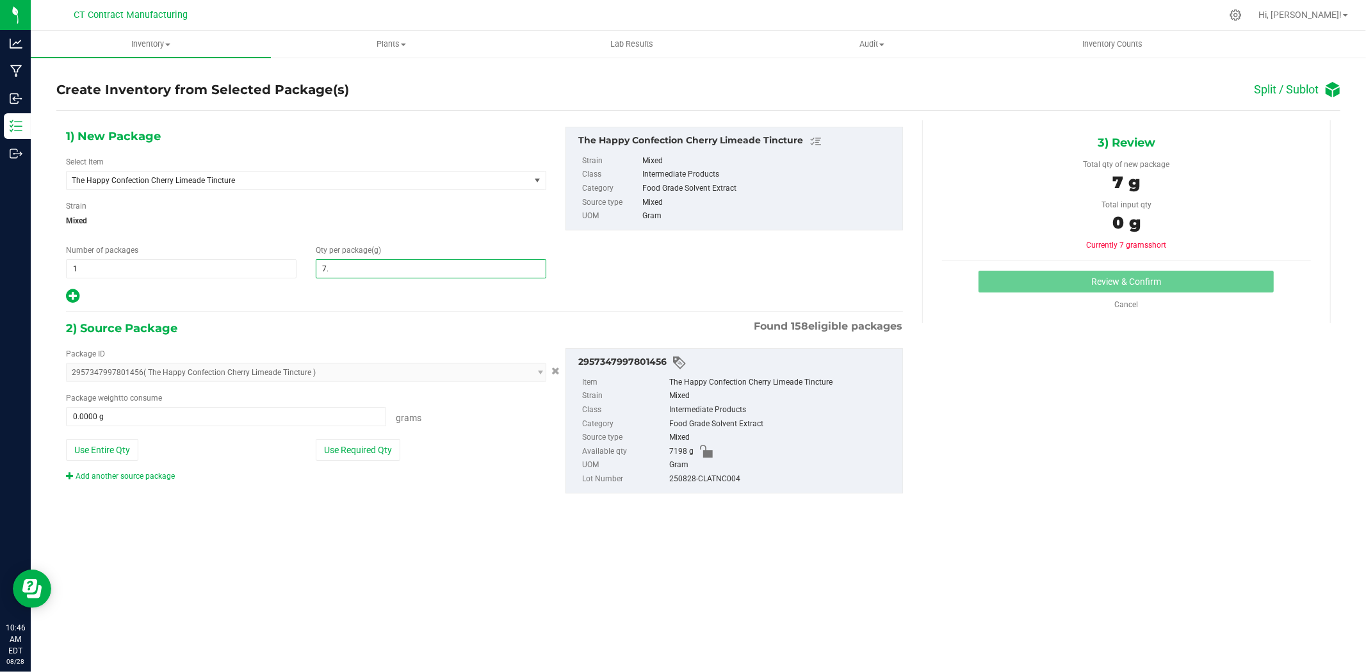
type input "7.8"
type input "7.8000"
click at [210, 417] on span at bounding box center [226, 416] width 320 height 19
type input "7.8"
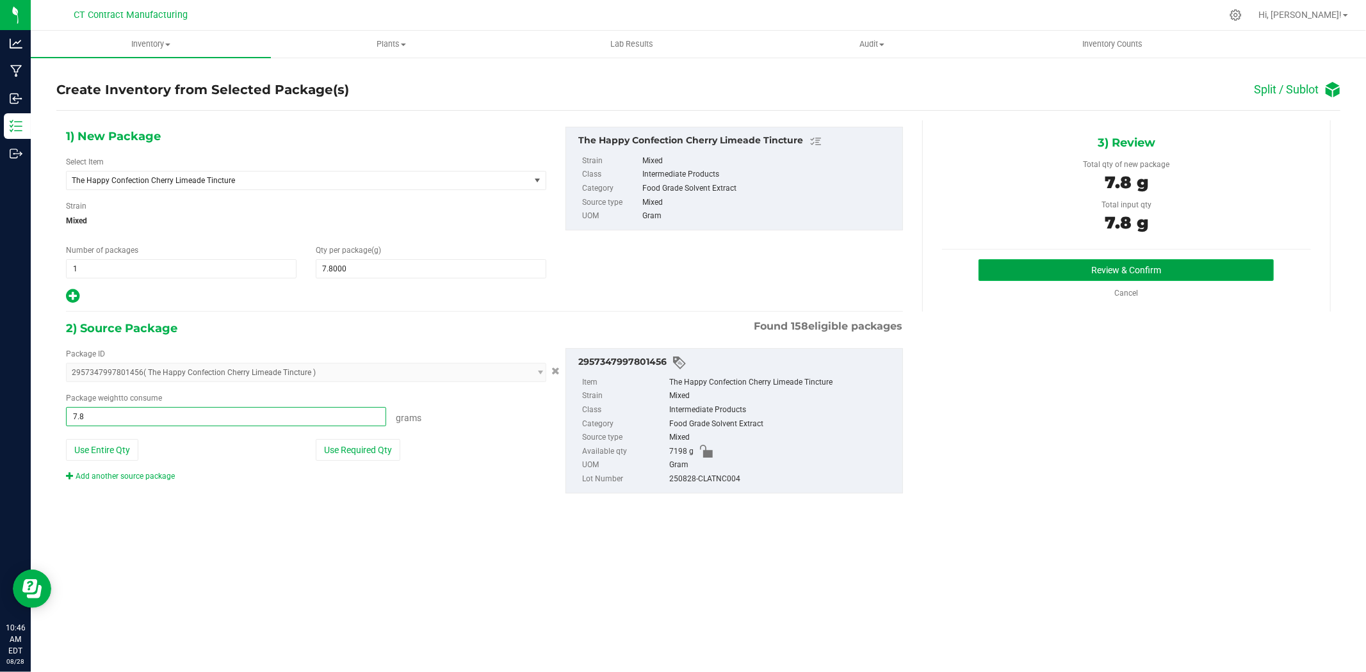
type input "7.8000 g"
click at [1092, 261] on button "Review & Confirm" at bounding box center [1125, 270] width 295 height 22
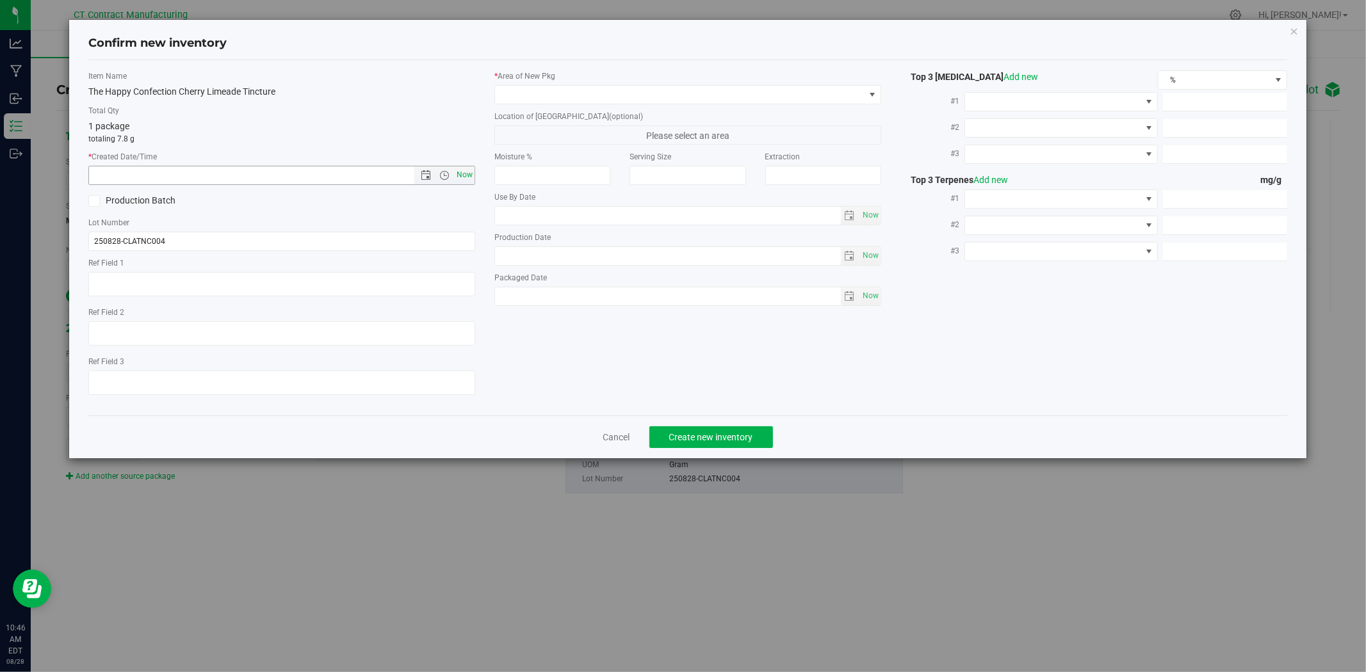
click at [464, 180] on span "Now" at bounding box center [465, 175] width 22 height 19
type input "8/28/2025 10:46 AM"
click at [515, 96] on span at bounding box center [679, 95] width 369 height 18
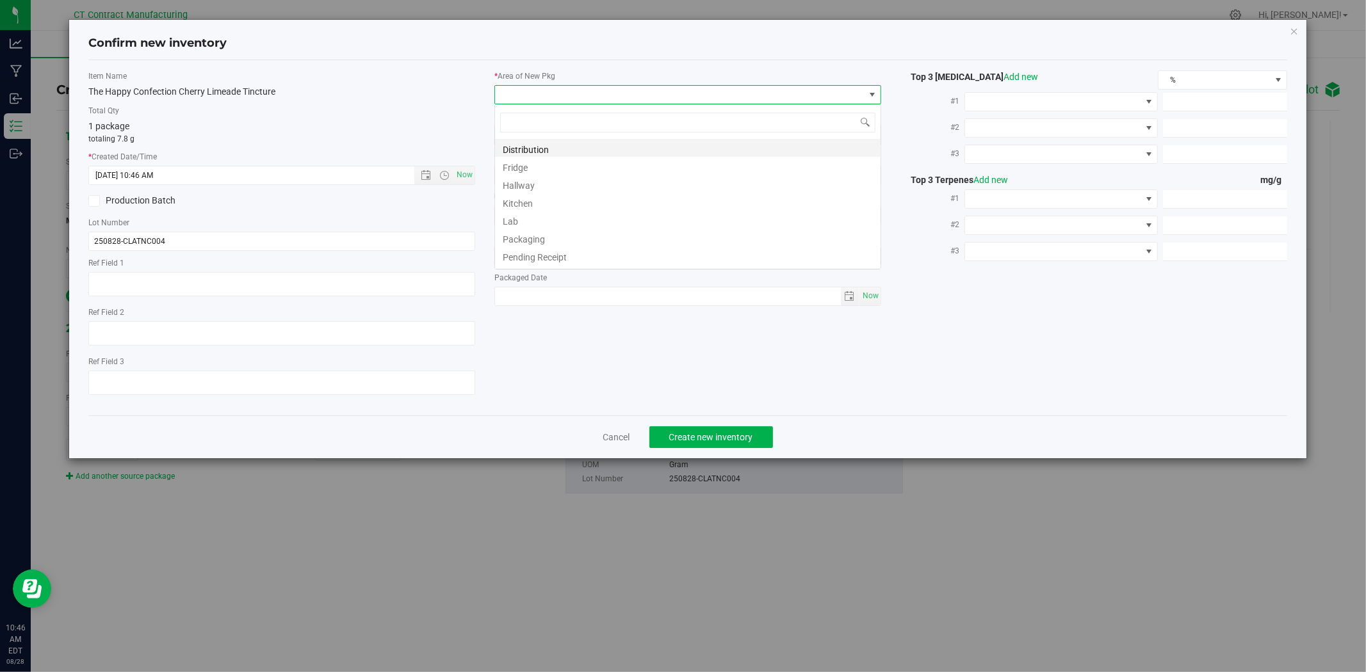
scroll to position [19, 387]
click at [531, 155] on li "Distribution" at bounding box center [687, 148] width 385 height 18
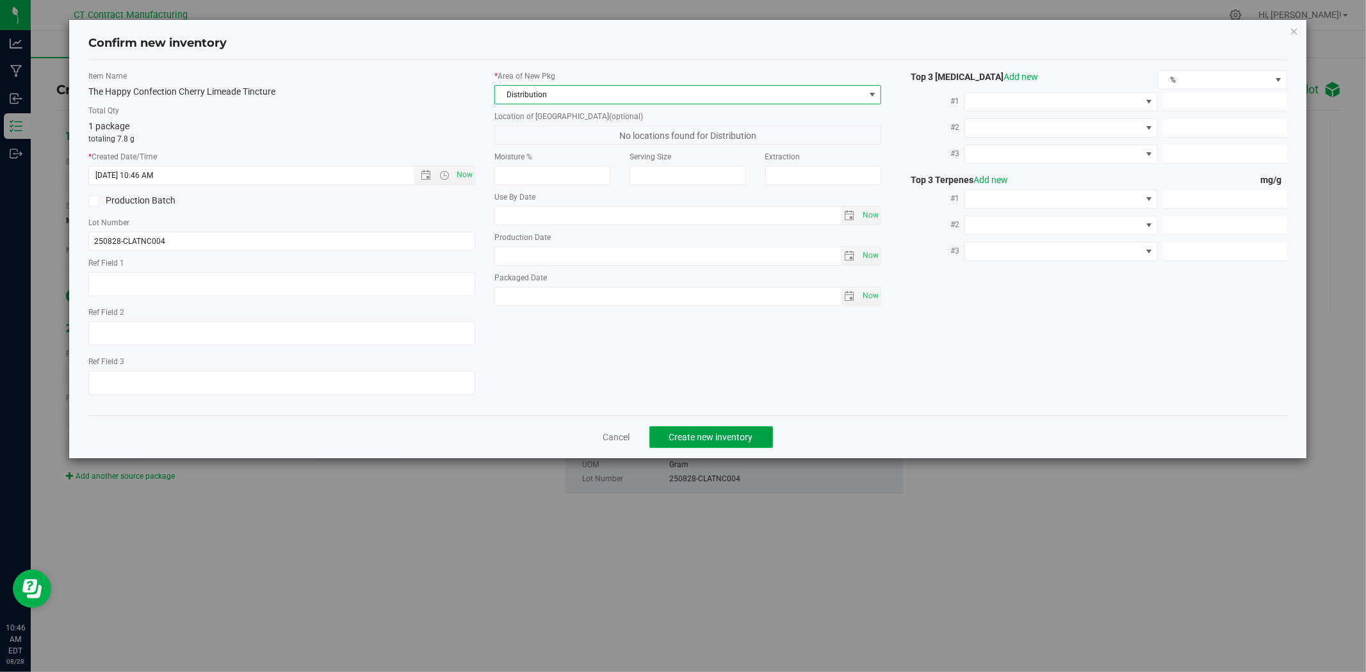
click at [688, 435] on span "Create new inventory" at bounding box center [711, 437] width 84 height 10
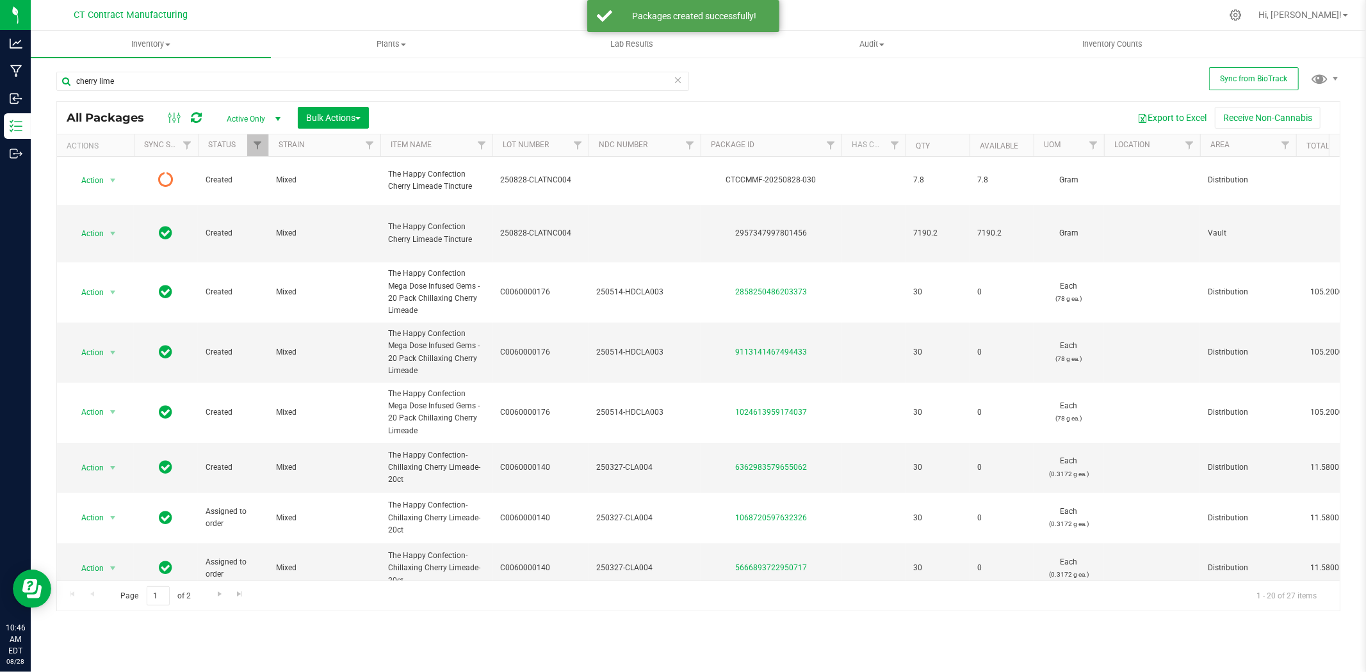
click at [197, 118] on icon at bounding box center [196, 117] width 11 height 13
click at [195, 113] on icon at bounding box center [196, 117] width 11 height 13
click at [781, 175] on div "2616132436742389" at bounding box center [770, 180] width 145 height 12
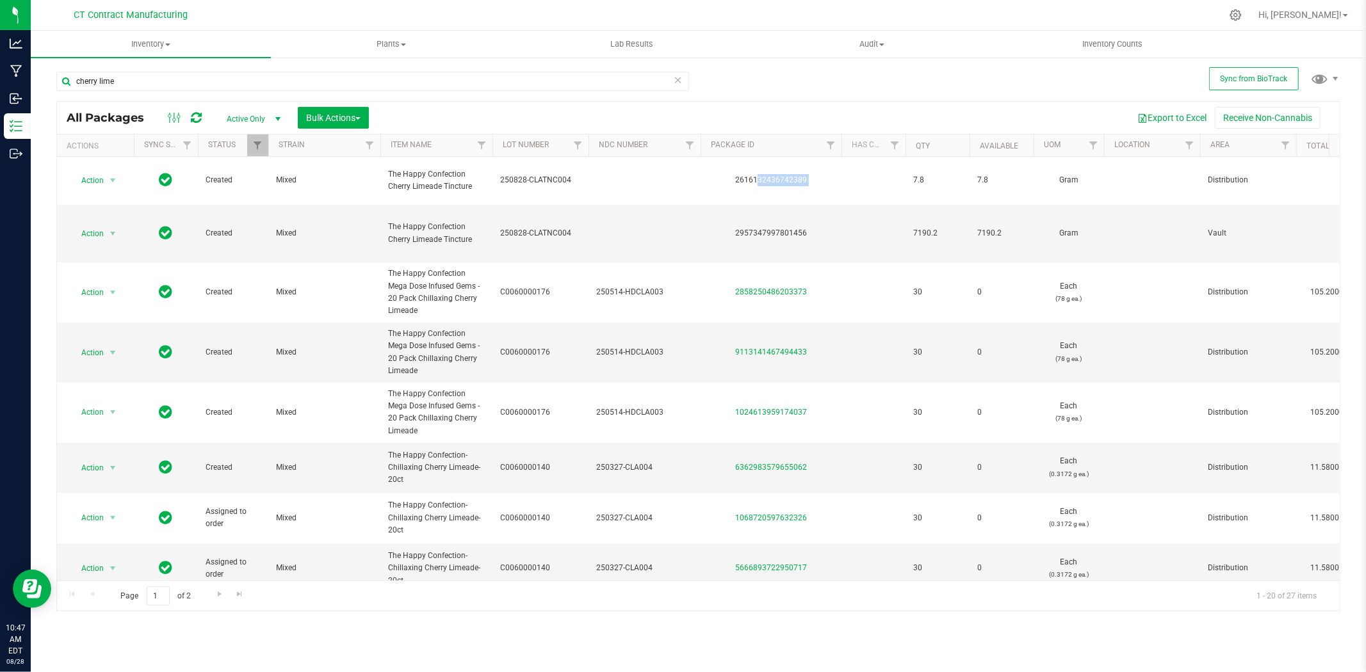
copy div "2616132436742389"
click at [177, 83] on input "cherry lime" at bounding box center [372, 81] width 633 height 19
type input "1:1 CBD"
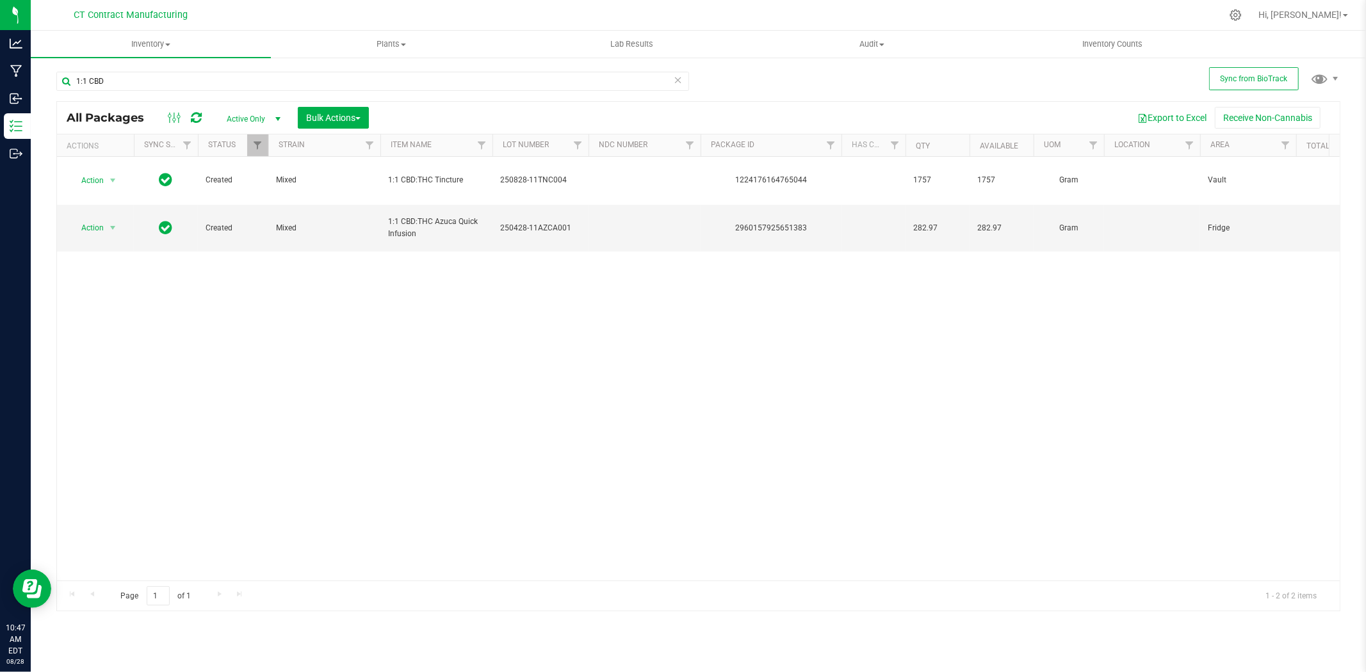
click at [497, 3] on div at bounding box center [725, 15] width 992 height 25
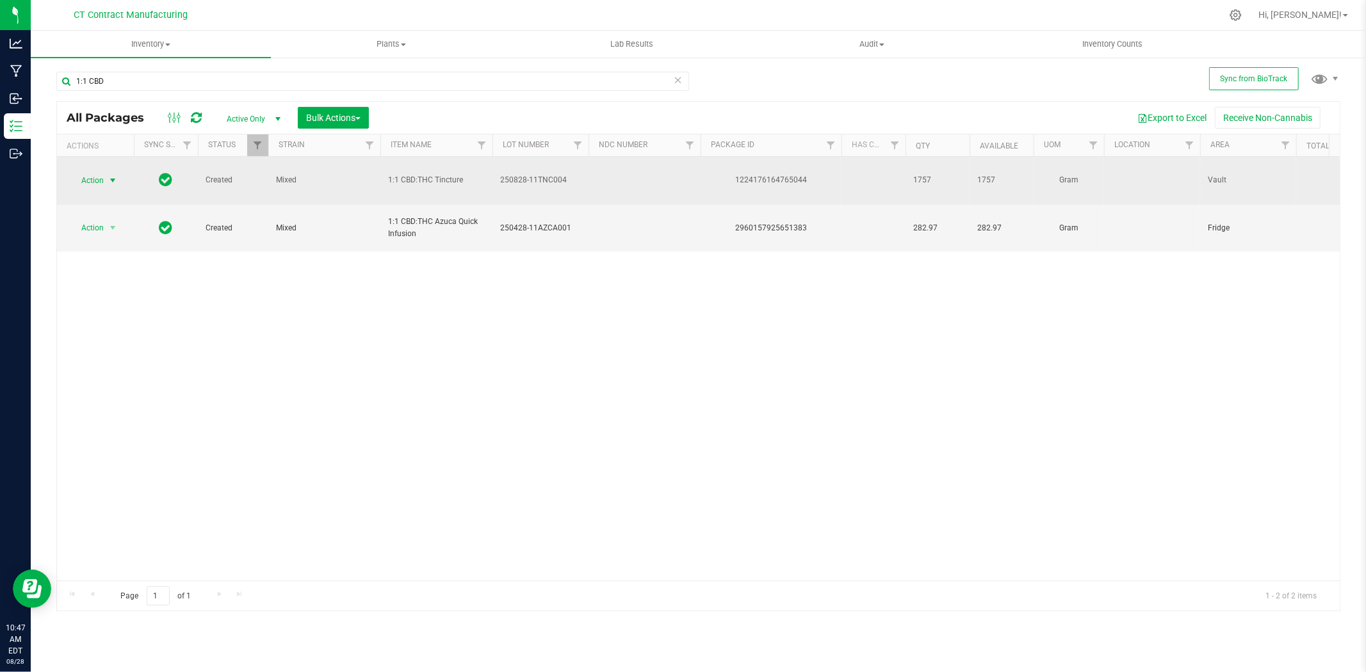
click at [117, 179] on span "select" at bounding box center [113, 180] width 10 height 10
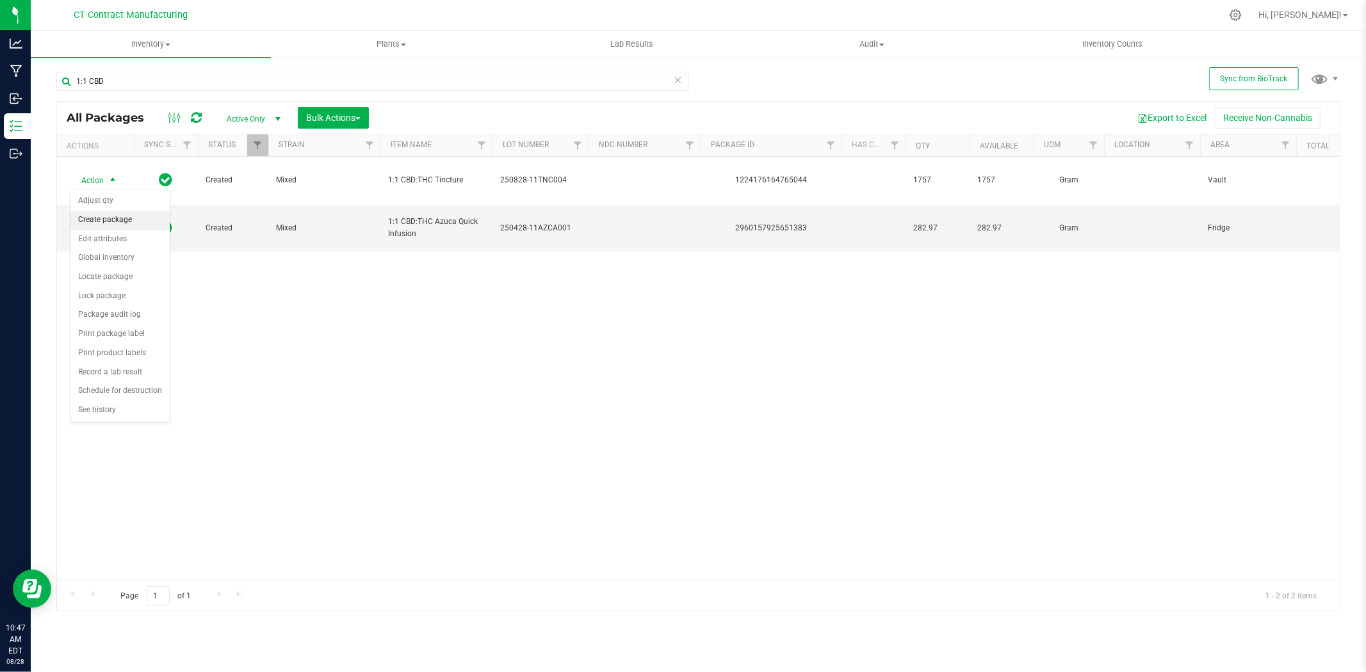
click at [135, 218] on li "Create package" at bounding box center [119, 220] width 99 height 19
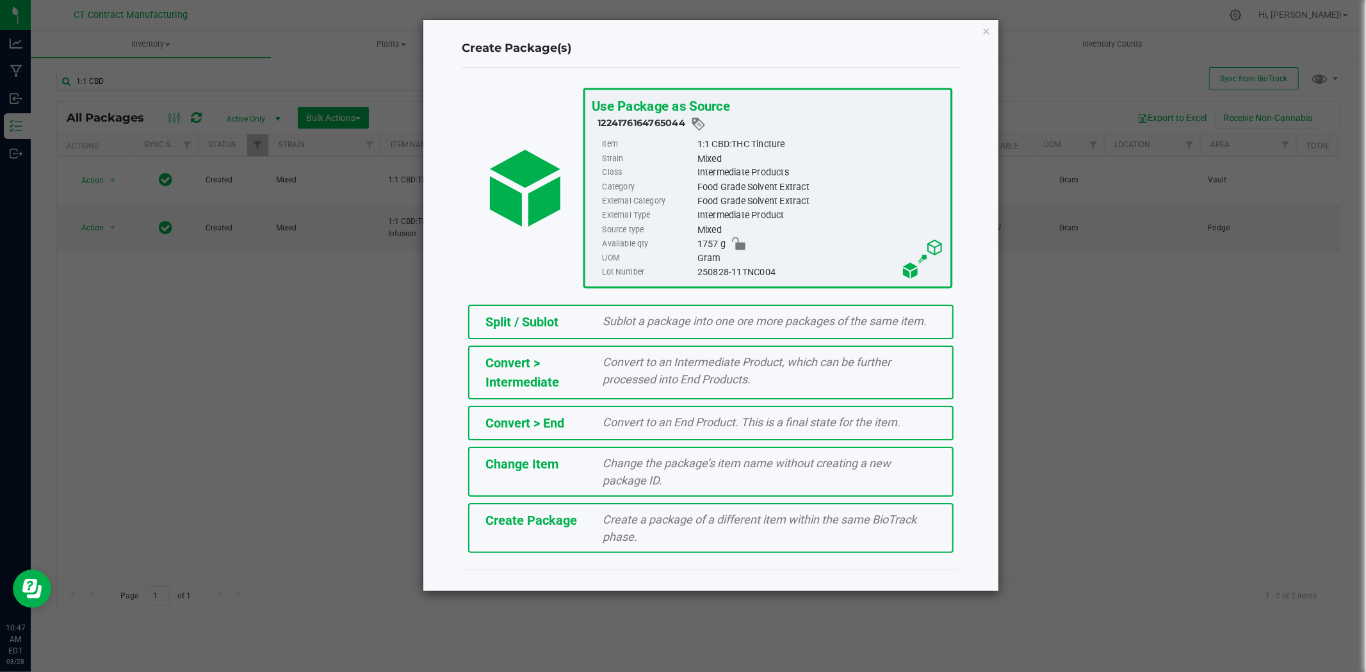
click at [1070, 15] on ngb-modal-window "Create Package(s) Use Package as Source 1224176164765044 Item 1:1 CBD:THC Tinct…" at bounding box center [687, 336] width 1375 height 672
click at [986, 27] on icon "button" at bounding box center [985, 30] width 9 height 15
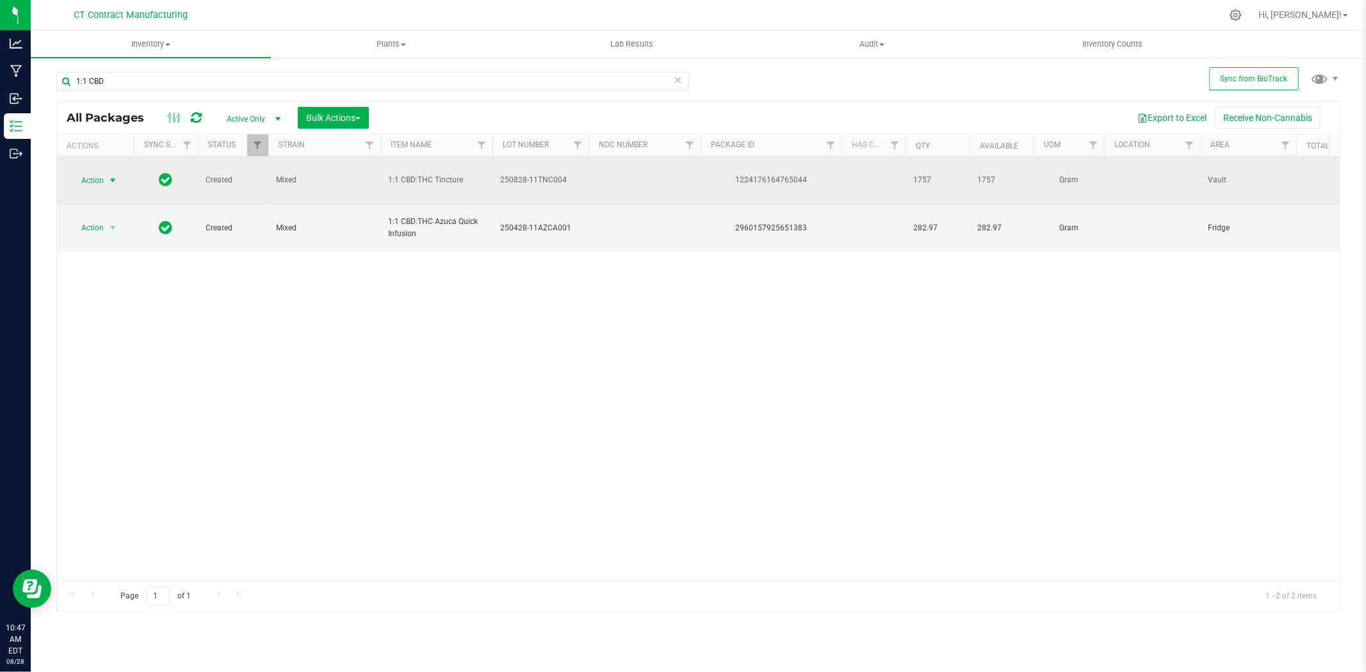
click at [113, 181] on span "select" at bounding box center [113, 180] width 10 height 10
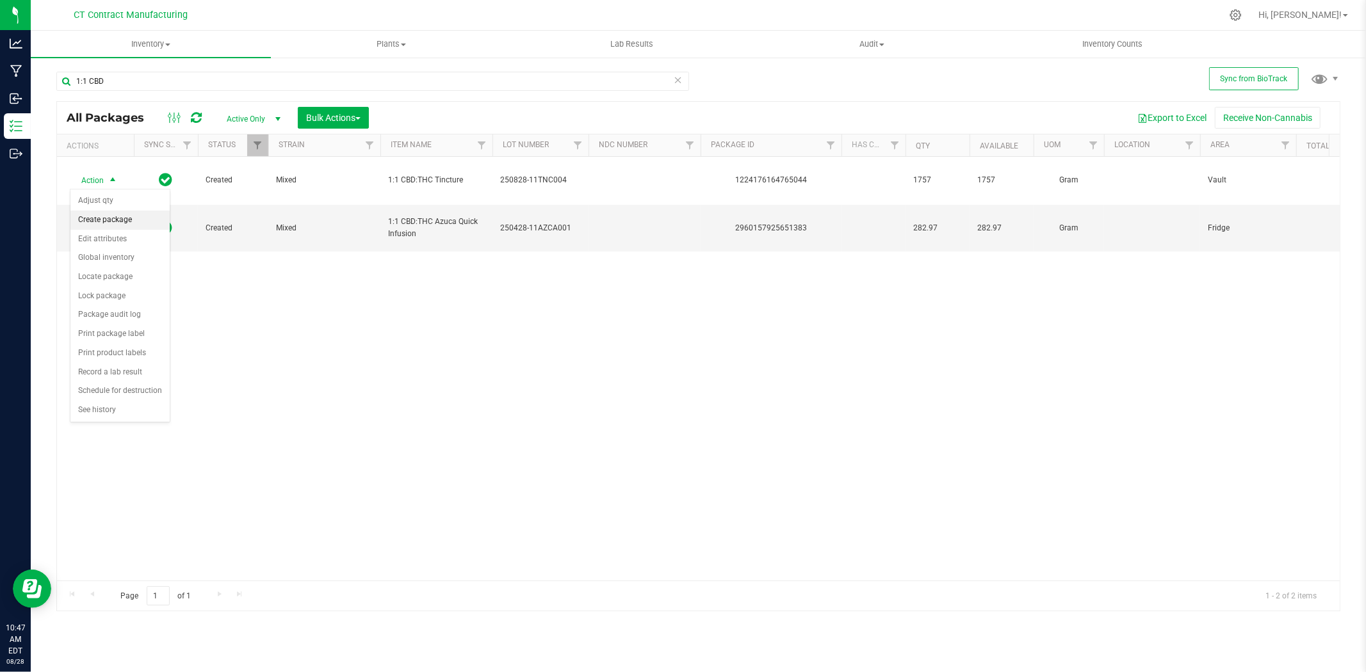
click at [125, 223] on li "Create package" at bounding box center [119, 220] width 99 height 19
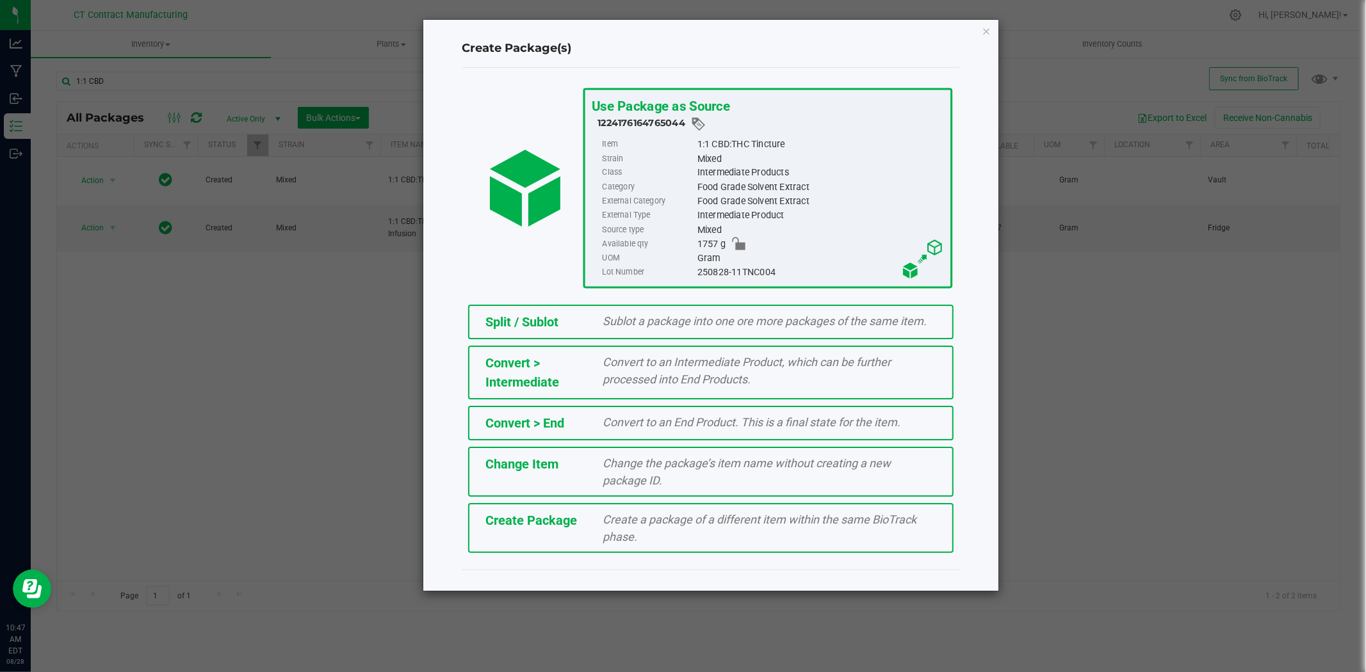
click at [684, 321] on span "Sublot a package into one ore more packages of the same item." at bounding box center [765, 320] width 324 height 13
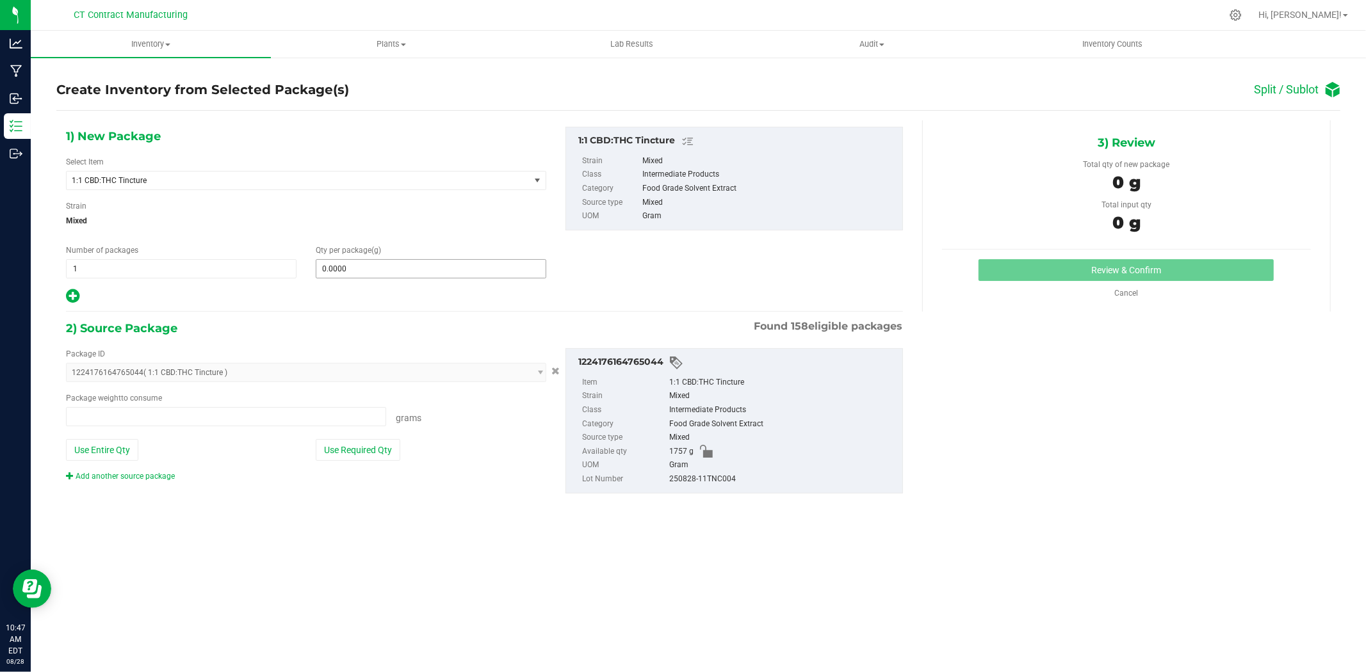
type input "0.0000 g"
click at [343, 263] on span at bounding box center [431, 268] width 230 height 19
click at [343, 263] on input "text" at bounding box center [430, 269] width 229 height 18
click at [353, 273] on input "text" at bounding box center [430, 269] width 229 height 18
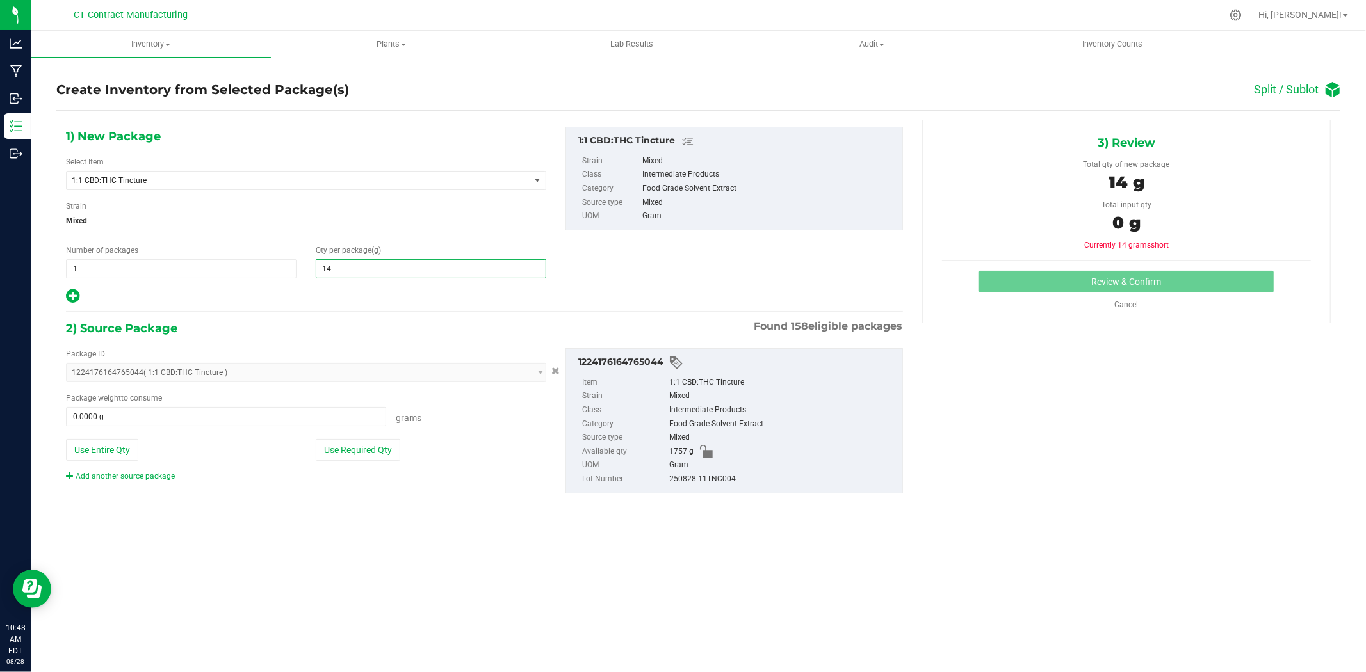
type input "14.7"
type input "14.7000"
click at [243, 429] on div "Package ID 1224176164765044 ( 1:1 CBD:THC Tincture ) 0017181338831037 004197203…" at bounding box center [305, 415] width 499 height 134
click at [243, 418] on span at bounding box center [226, 416] width 320 height 19
type input "14.7"
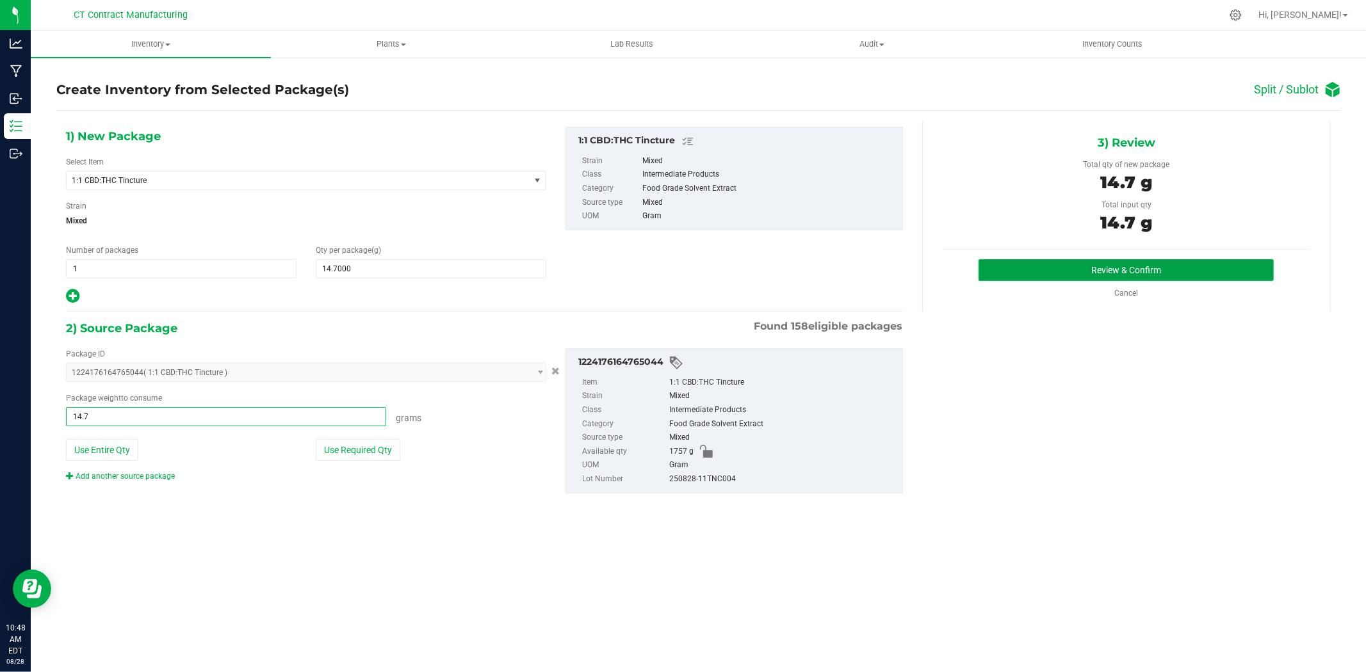
type input "14.7000 g"
click at [1032, 259] on button "Review & Confirm" at bounding box center [1125, 270] width 295 height 22
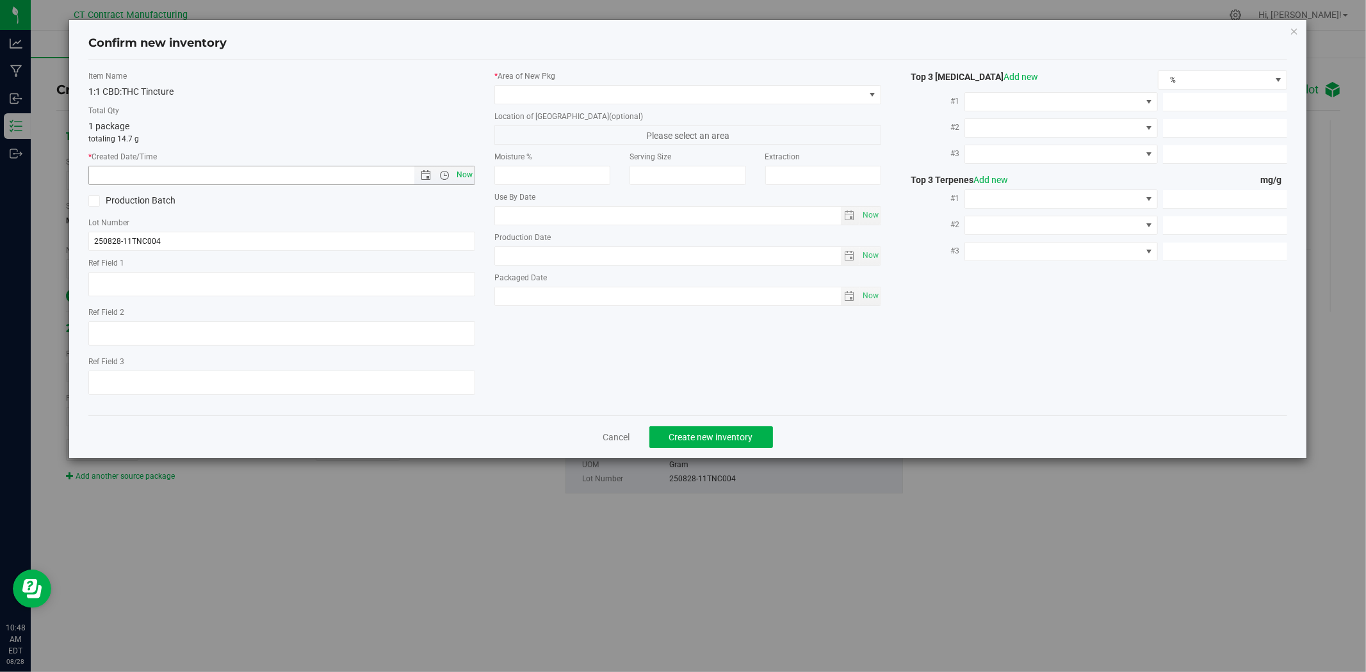
click at [464, 170] on span "Now" at bounding box center [465, 175] width 22 height 19
type input "8/28/2025 10:48 AM"
click at [502, 97] on span at bounding box center [679, 95] width 369 height 18
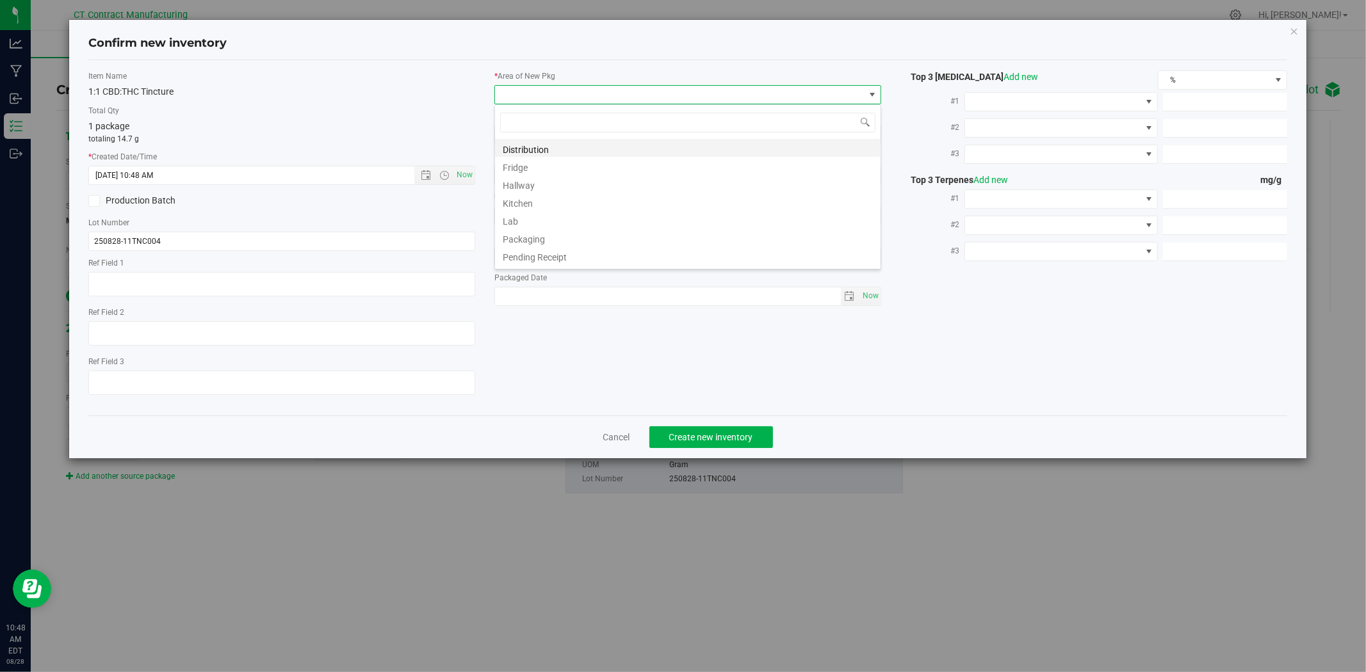
scroll to position [19, 387]
click at [526, 144] on li "Distribution" at bounding box center [687, 148] width 385 height 18
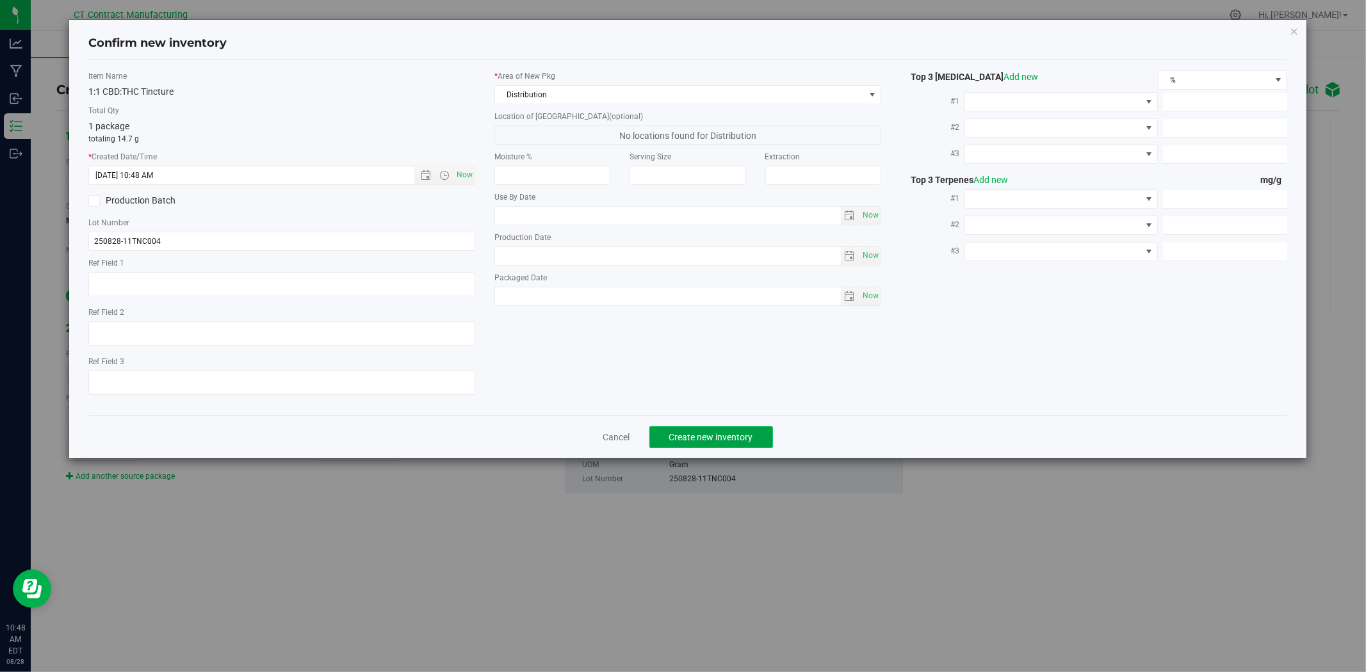
click at [732, 437] on span "Create new inventory" at bounding box center [711, 437] width 84 height 10
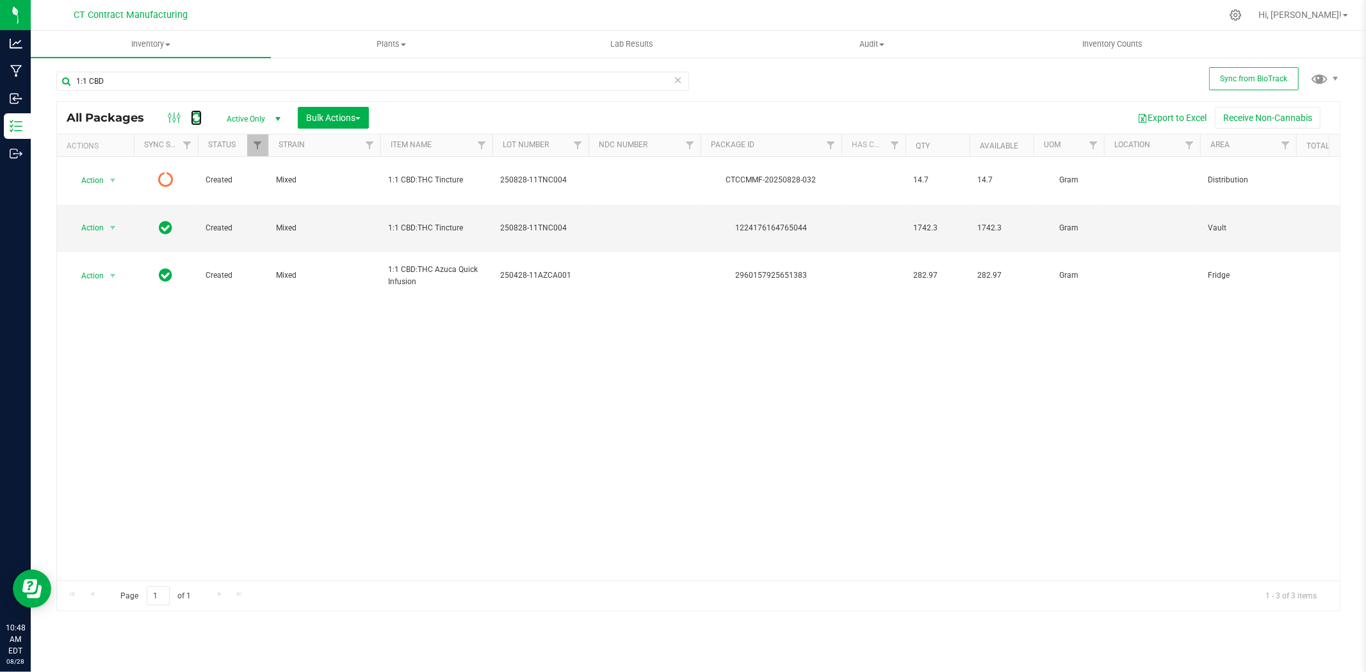
drag, startPoint x: 197, startPoint y: 118, endPoint x: 205, endPoint y: 117, distance: 8.3
click at [197, 118] on icon at bounding box center [196, 117] width 11 height 13
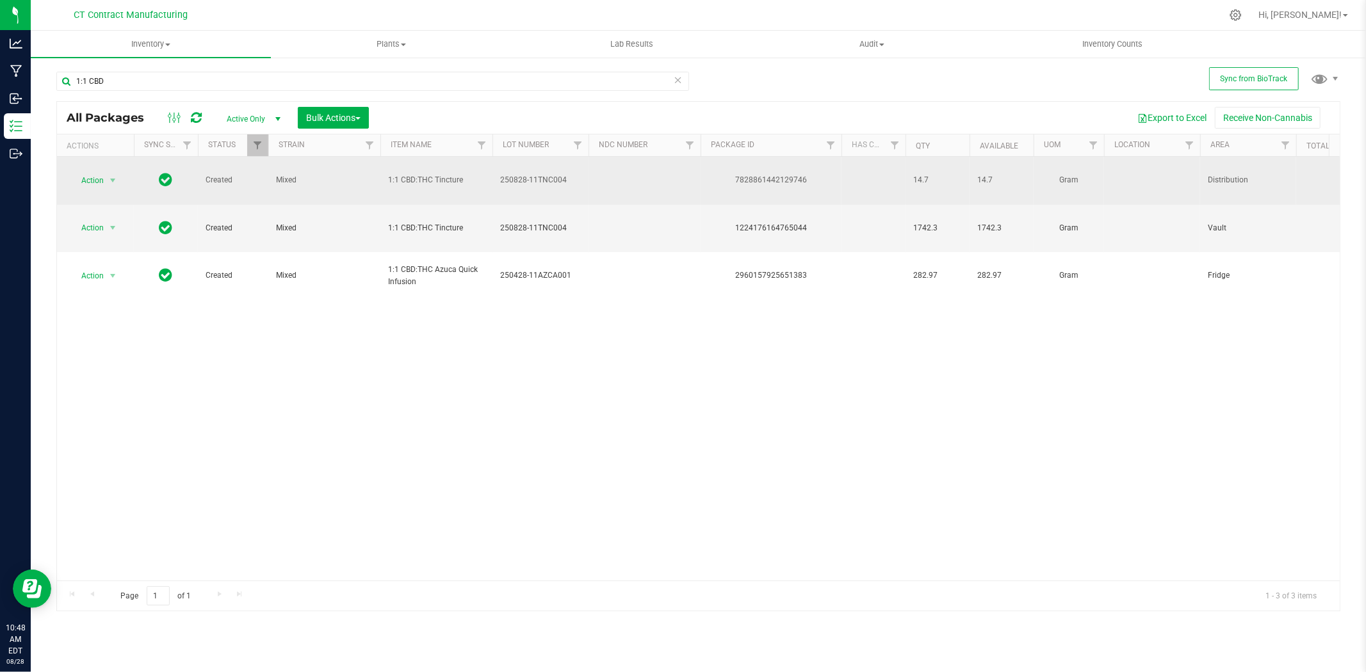
click at [764, 174] on div "7828861442129746" at bounding box center [770, 180] width 145 height 12
copy div "7828861442129746"
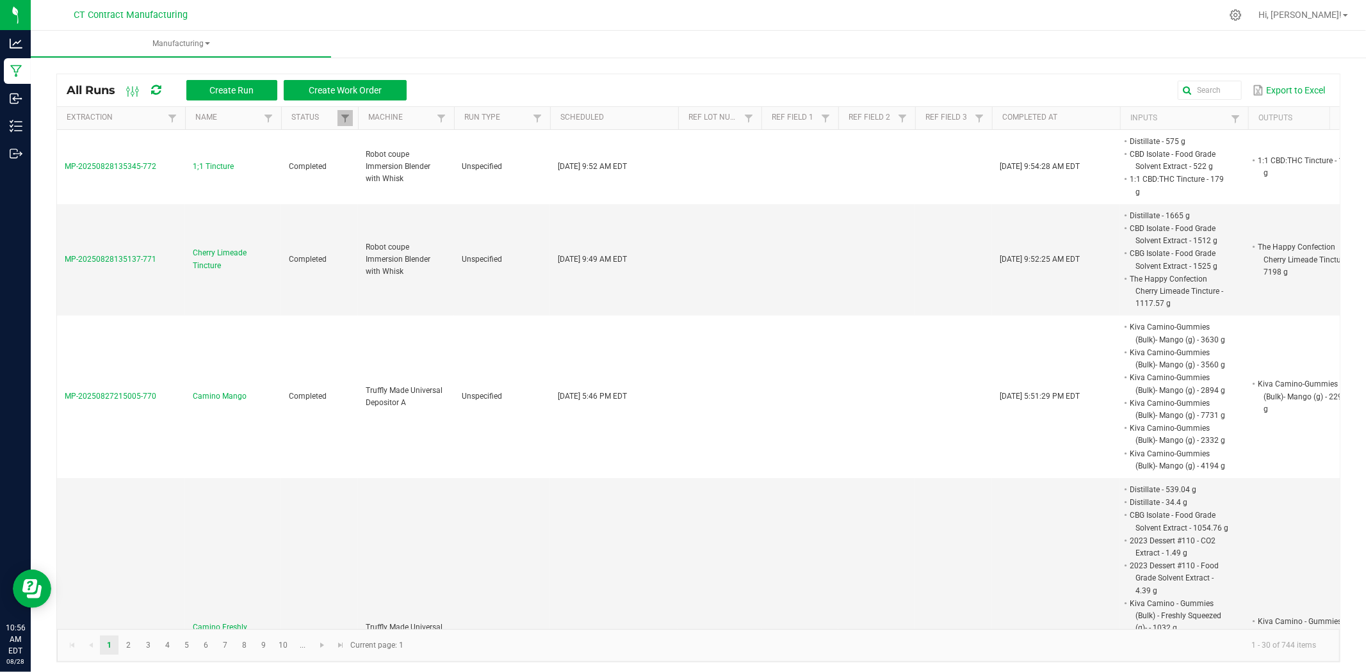
click at [713, 19] on div at bounding box center [725, 15] width 992 height 25
click at [524, 8] on div at bounding box center [725, 15] width 992 height 25
click at [530, 15] on div at bounding box center [725, 15] width 992 height 25
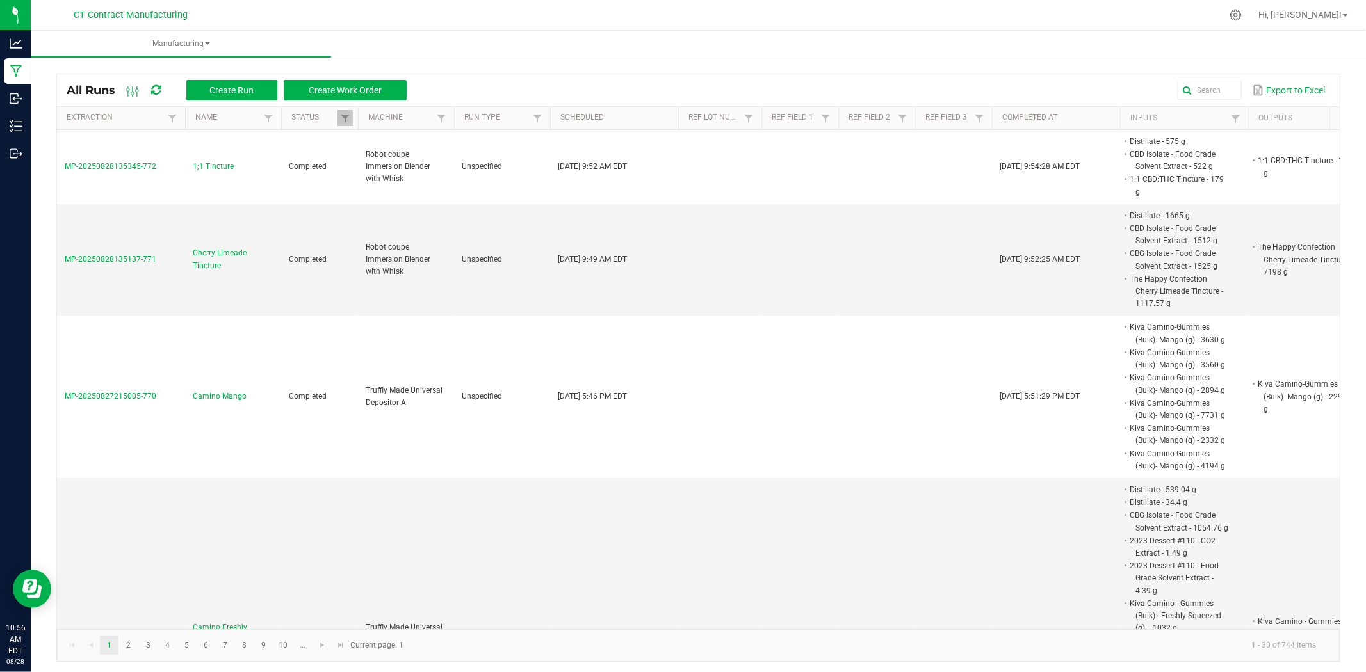
click at [530, 15] on div at bounding box center [725, 15] width 992 height 25
click at [549, 1] on nav "CT Contract Manufacturing Hi, [PERSON_NAME]!" at bounding box center [698, 15] width 1335 height 31
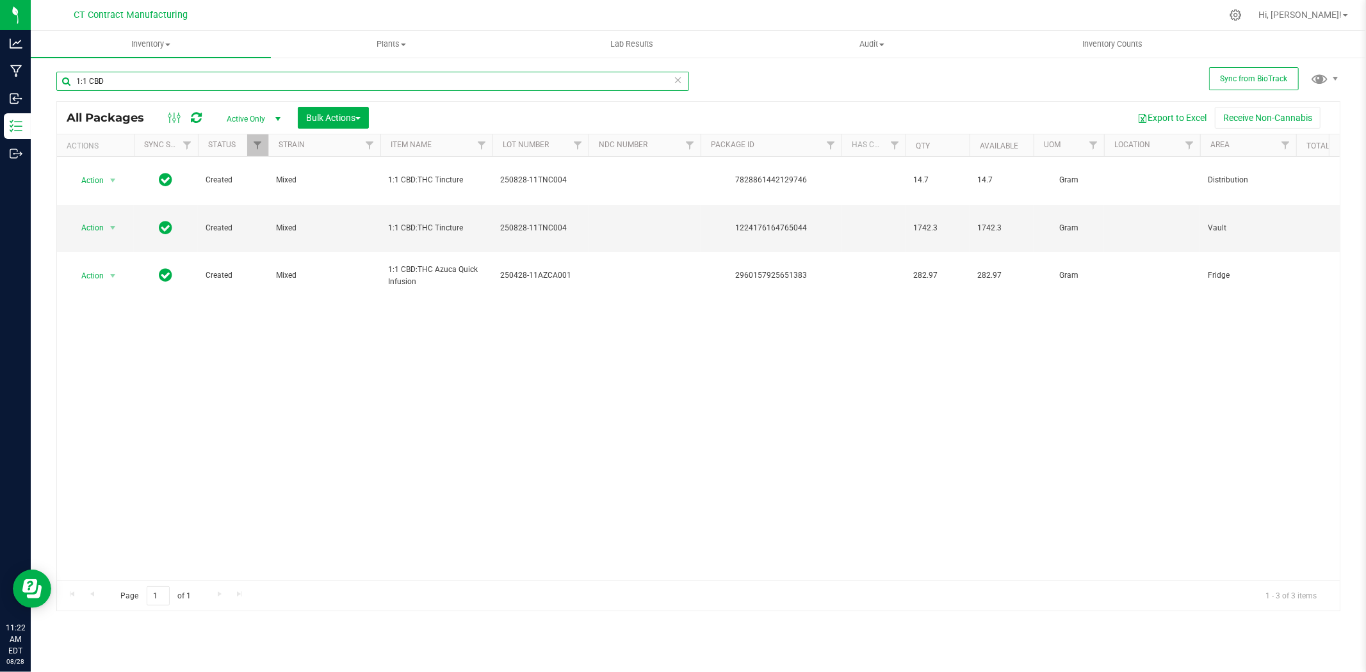
click at [286, 84] on input "1:1 CBD" at bounding box center [372, 81] width 633 height 19
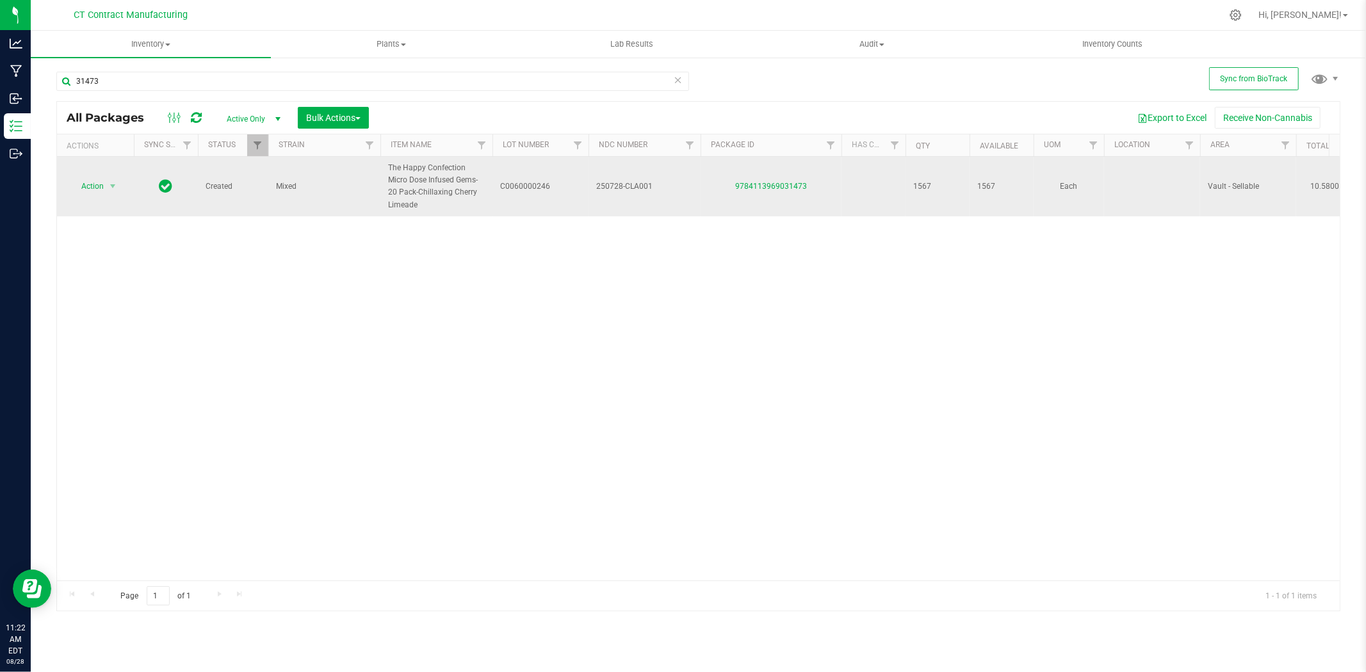
click at [629, 195] on td "250728-CLA001" at bounding box center [644, 187] width 112 height 60
click at [629, 189] on input "250728-CLA001" at bounding box center [642, 187] width 108 height 20
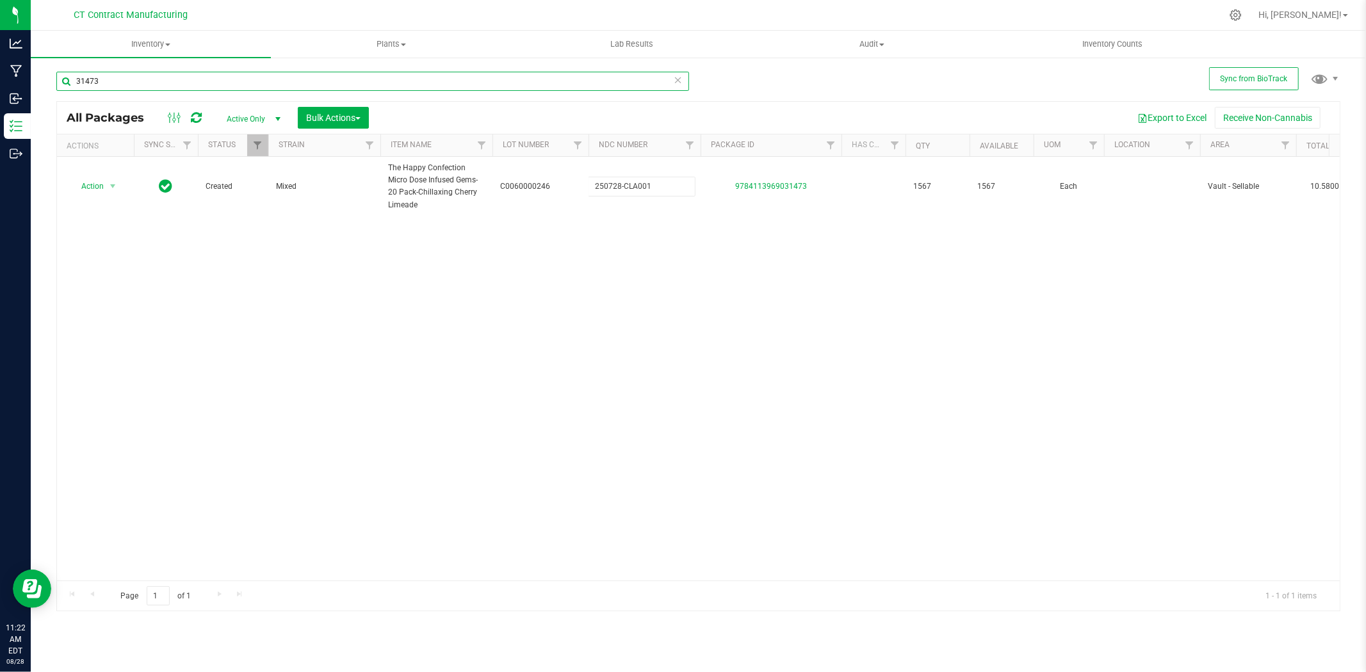
click at [330, 85] on input "31473" at bounding box center [372, 81] width 633 height 19
paste input "250728-CLA001"
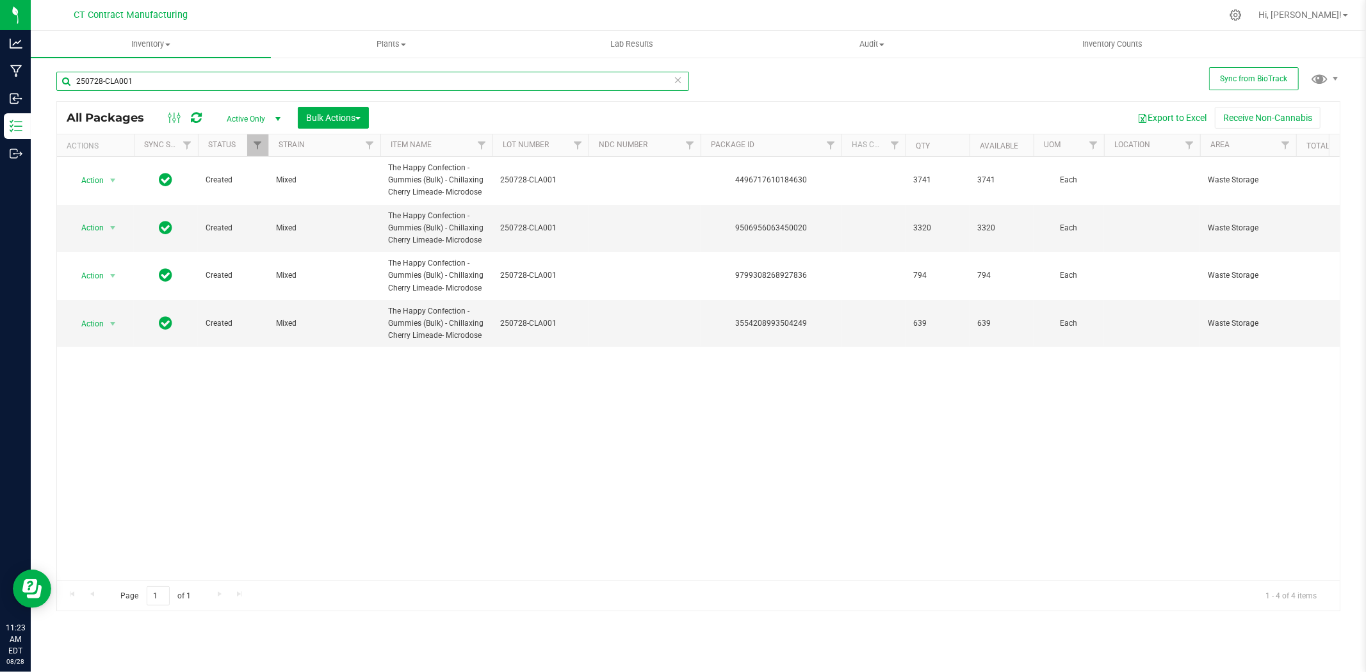
click at [214, 76] on input "250728-CLA001" at bounding box center [372, 81] width 633 height 19
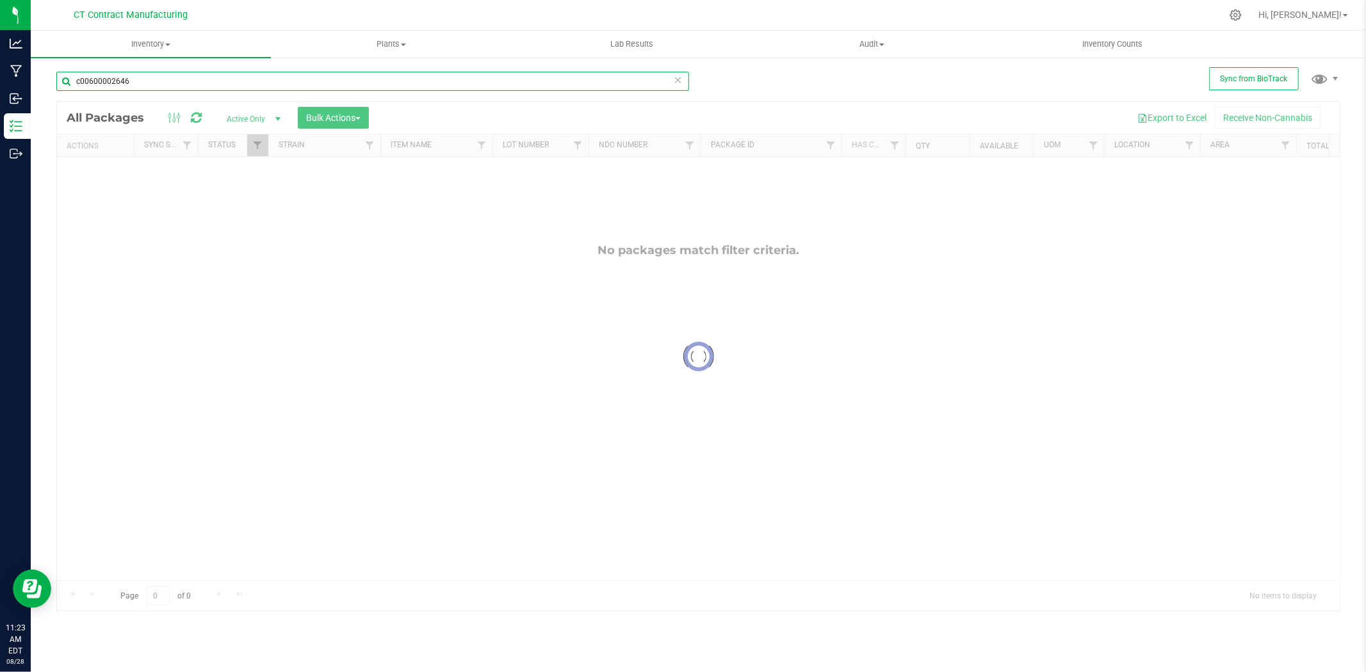
click at [118, 81] on input "c00600002646" at bounding box center [372, 81] width 633 height 19
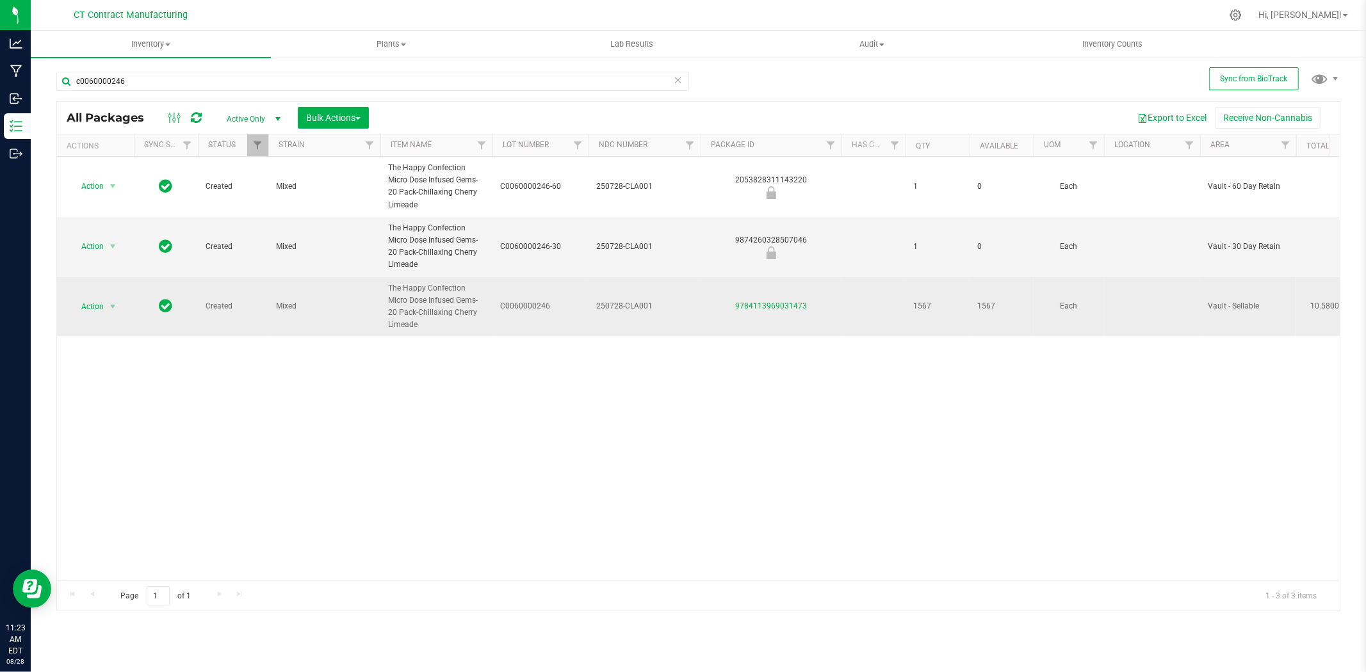
click at [621, 307] on span "250728-CLA001" at bounding box center [644, 306] width 97 height 12
click at [621, 307] on input "250728-CLA001" at bounding box center [642, 306] width 108 height 20
click at [223, 84] on input "c0060000246" at bounding box center [372, 81] width 633 height 19
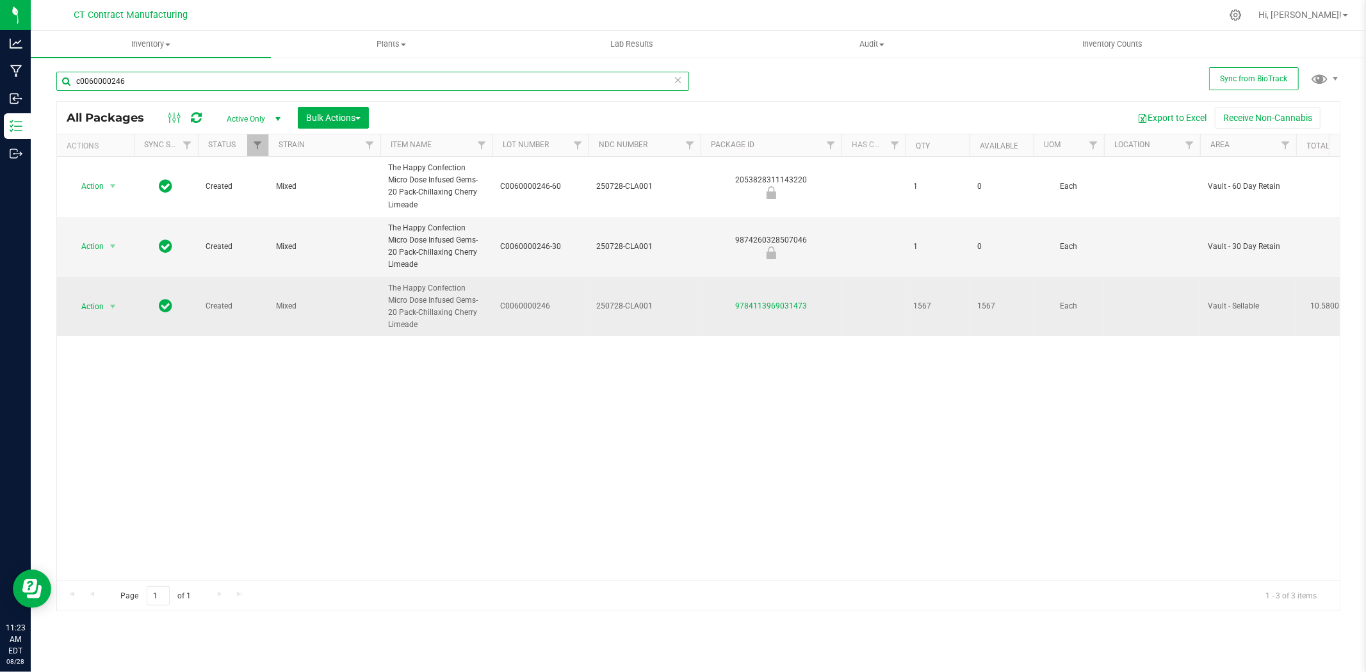
paste input "250728-CLA001"
type input "250728-CLA001"
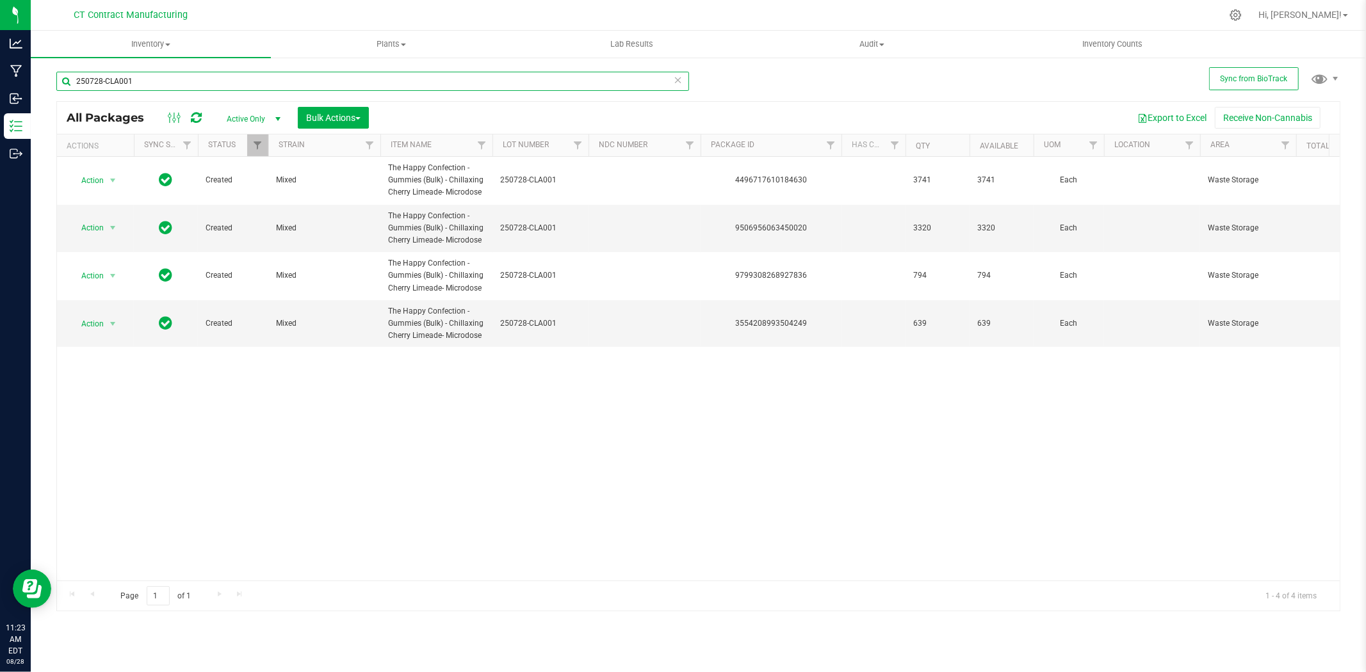
click at [223, 84] on input "250728-CLA001" at bounding box center [372, 81] width 633 height 19
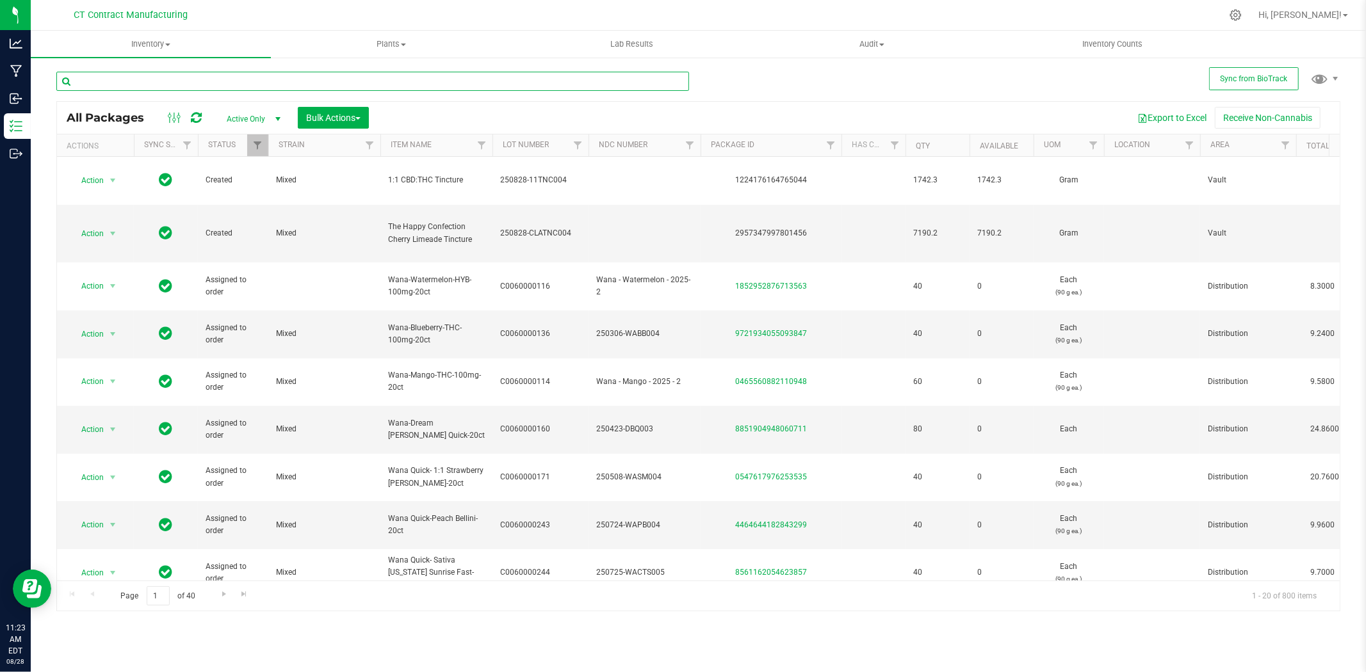
click at [218, 85] on input "text" at bounding box center [372, 81] width 633 height 19
type input "c0060000246"
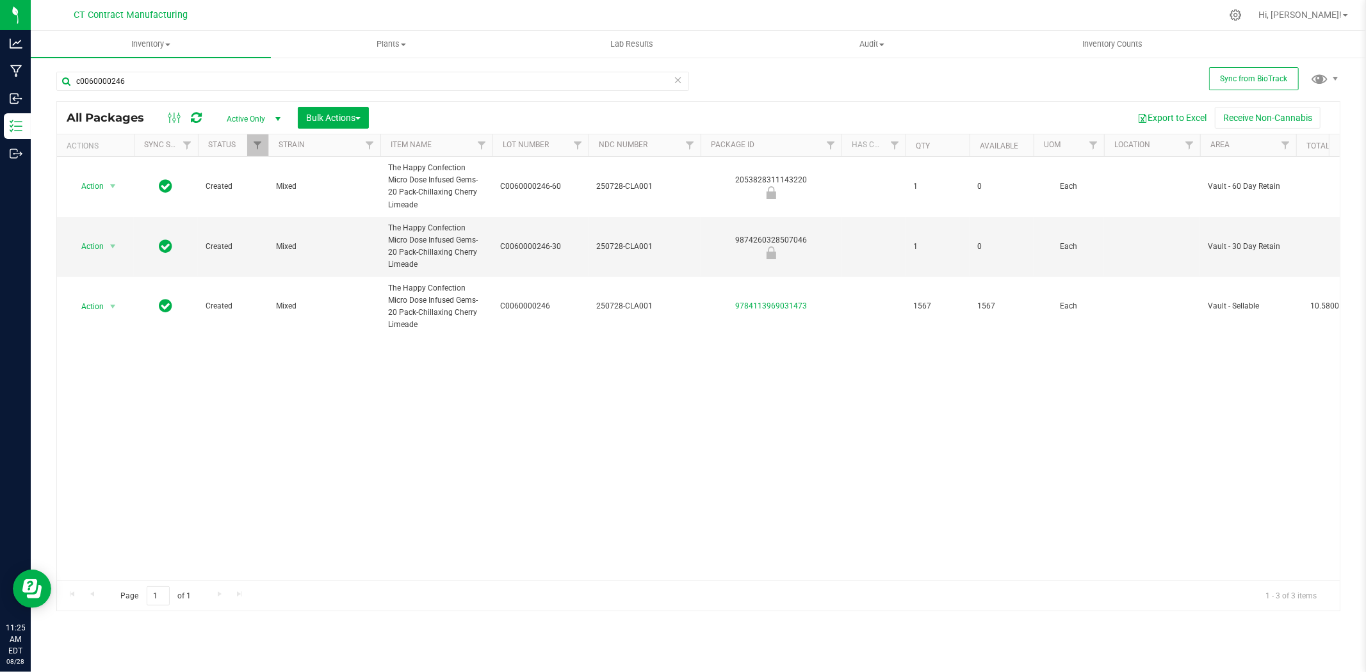
click at [889, 492] on div "Action Action Edit attributes Global inventory Locate package Package audit log…" at bounding box center [698, 369] width 1282 height 424
click at [104, 86] on input "c0060000246" at bounding box center [372, 81] width 633 height 19
